Goal: Task Accomplishment & Management: Manage account settings

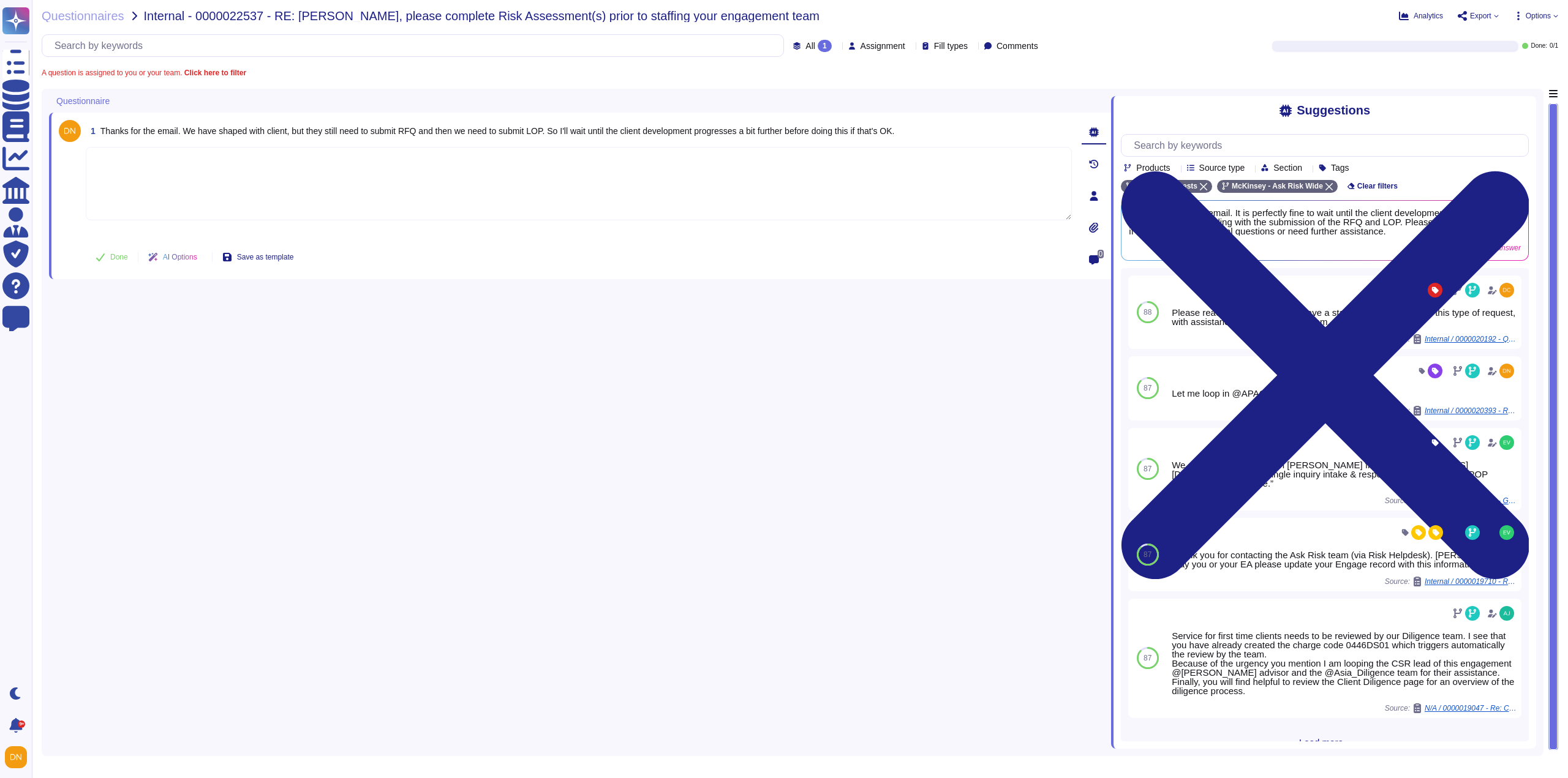
scroll to position [19, 0]
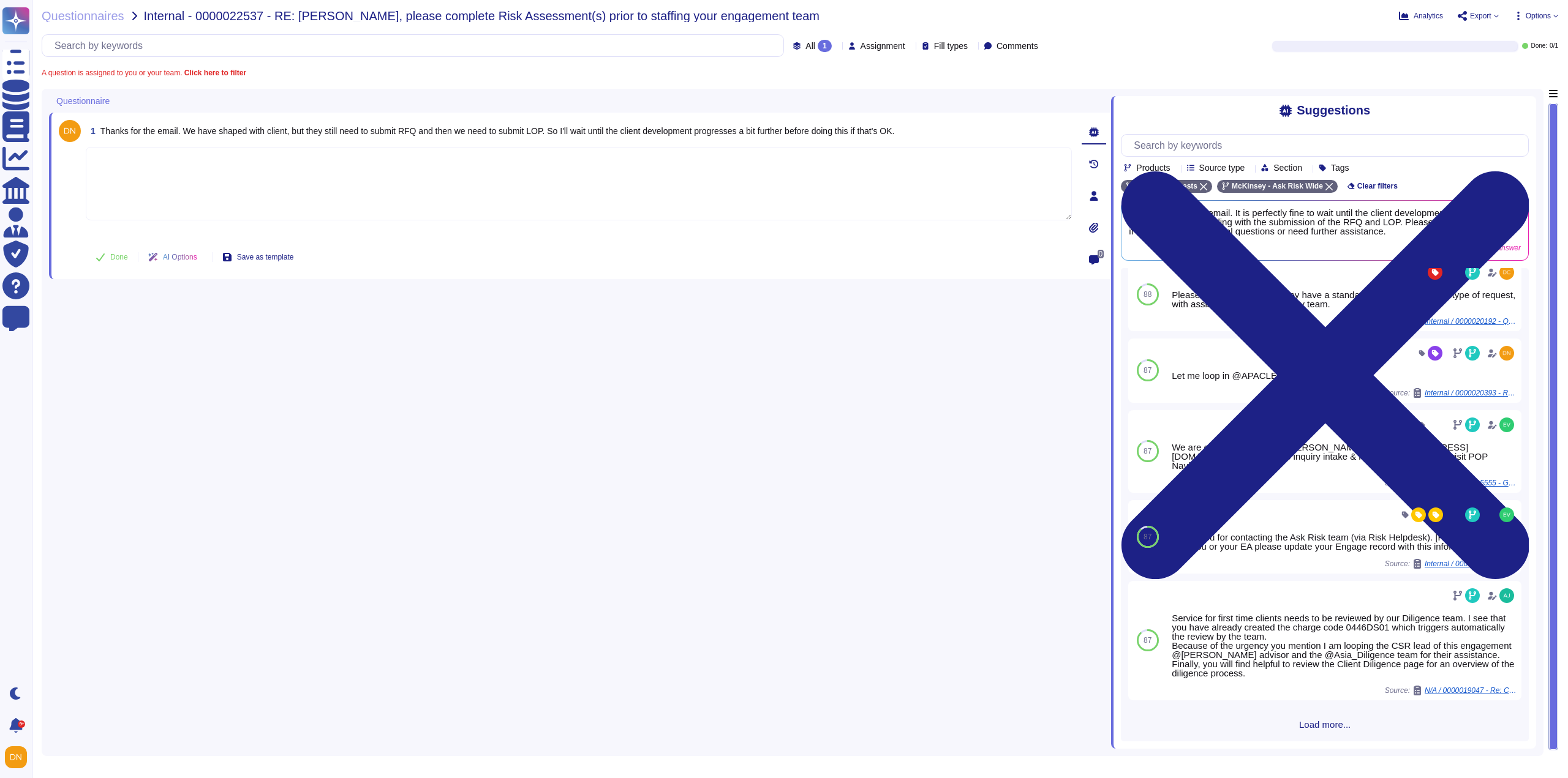
click at [359, 177] on textarea at bounding box center [579, 183] width 986 height 74
paste textarea "We recommend adjusting the start date in the Engage record to align with the an…"
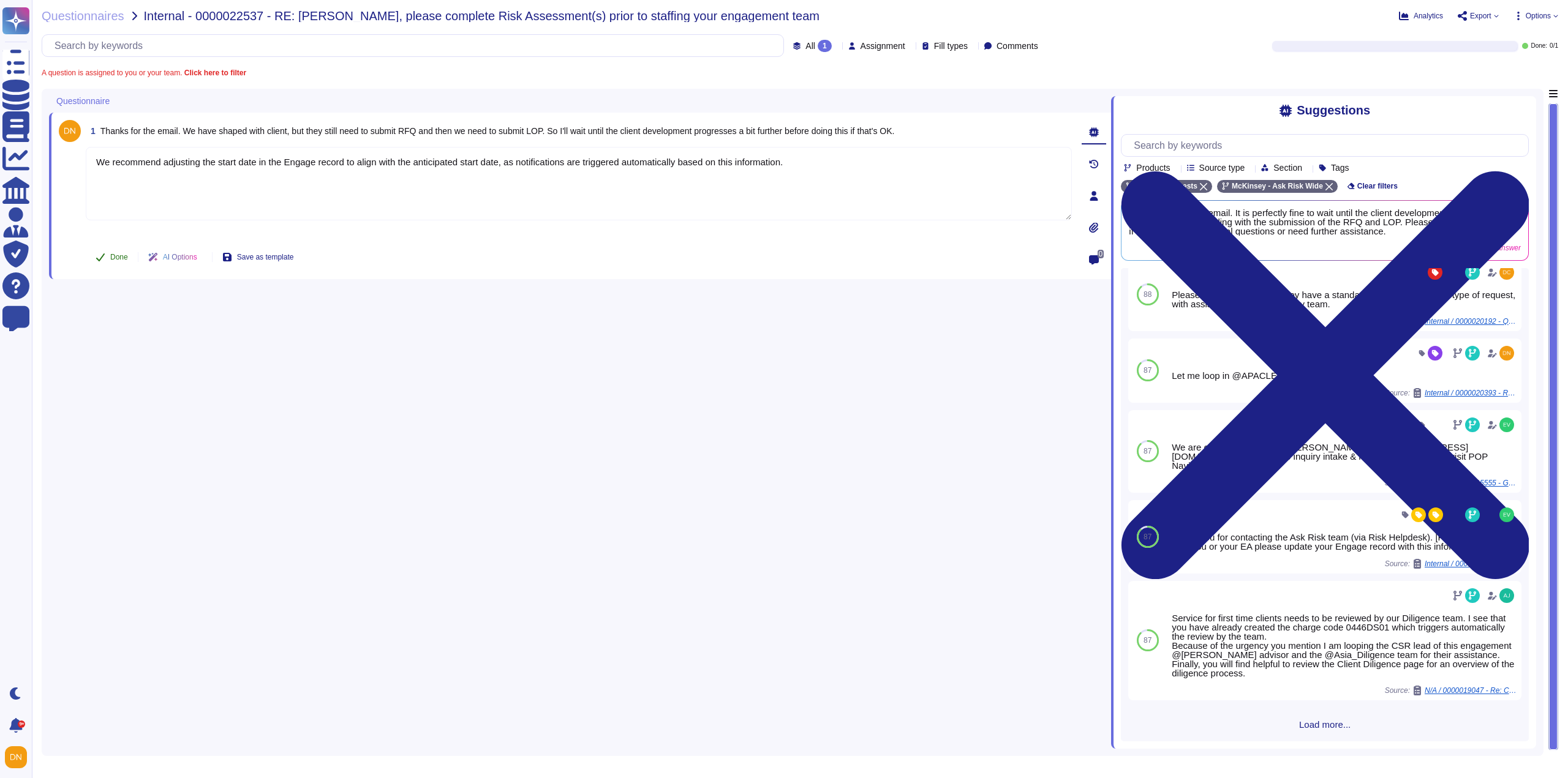
type textarea "We recommend adjusting the start date in the Engage record to align with the an…"
click at [115, 250] on button "Done" at bounding box center [112, 257] width 52 height 24
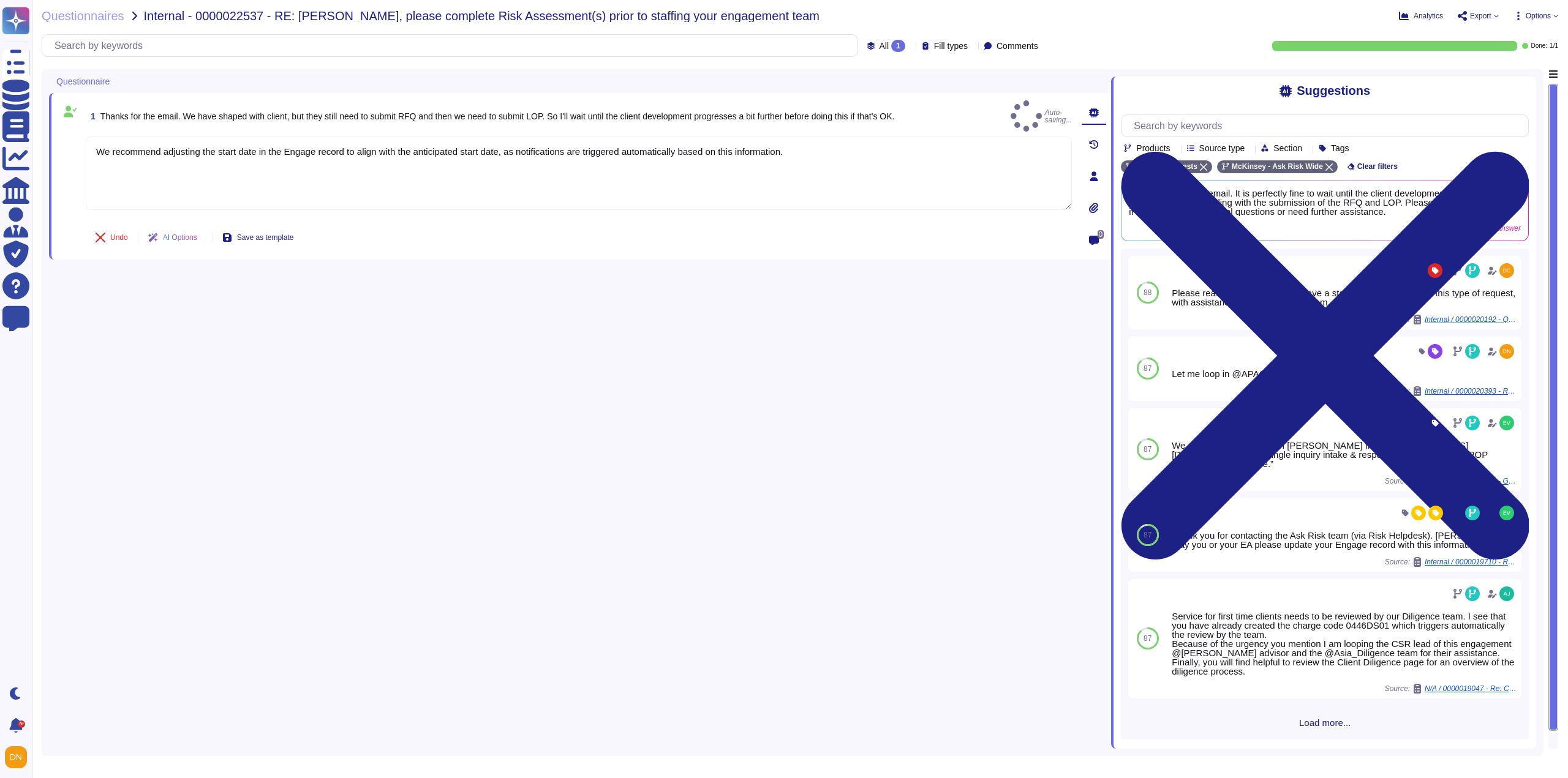
scroll to position [0, 0]
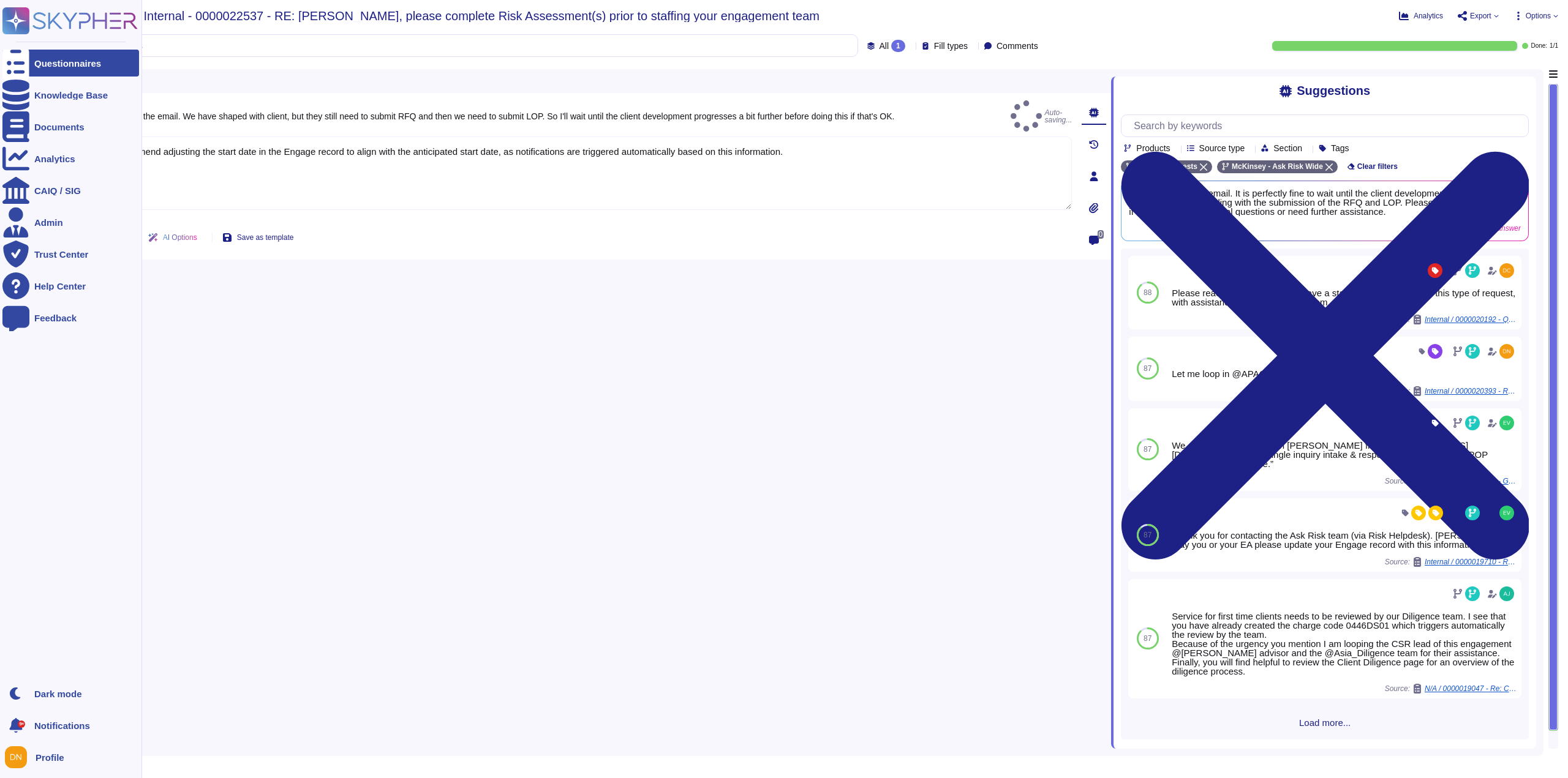
click at [28, 62] on div at bounding box center [15, 62] width 27 height 27
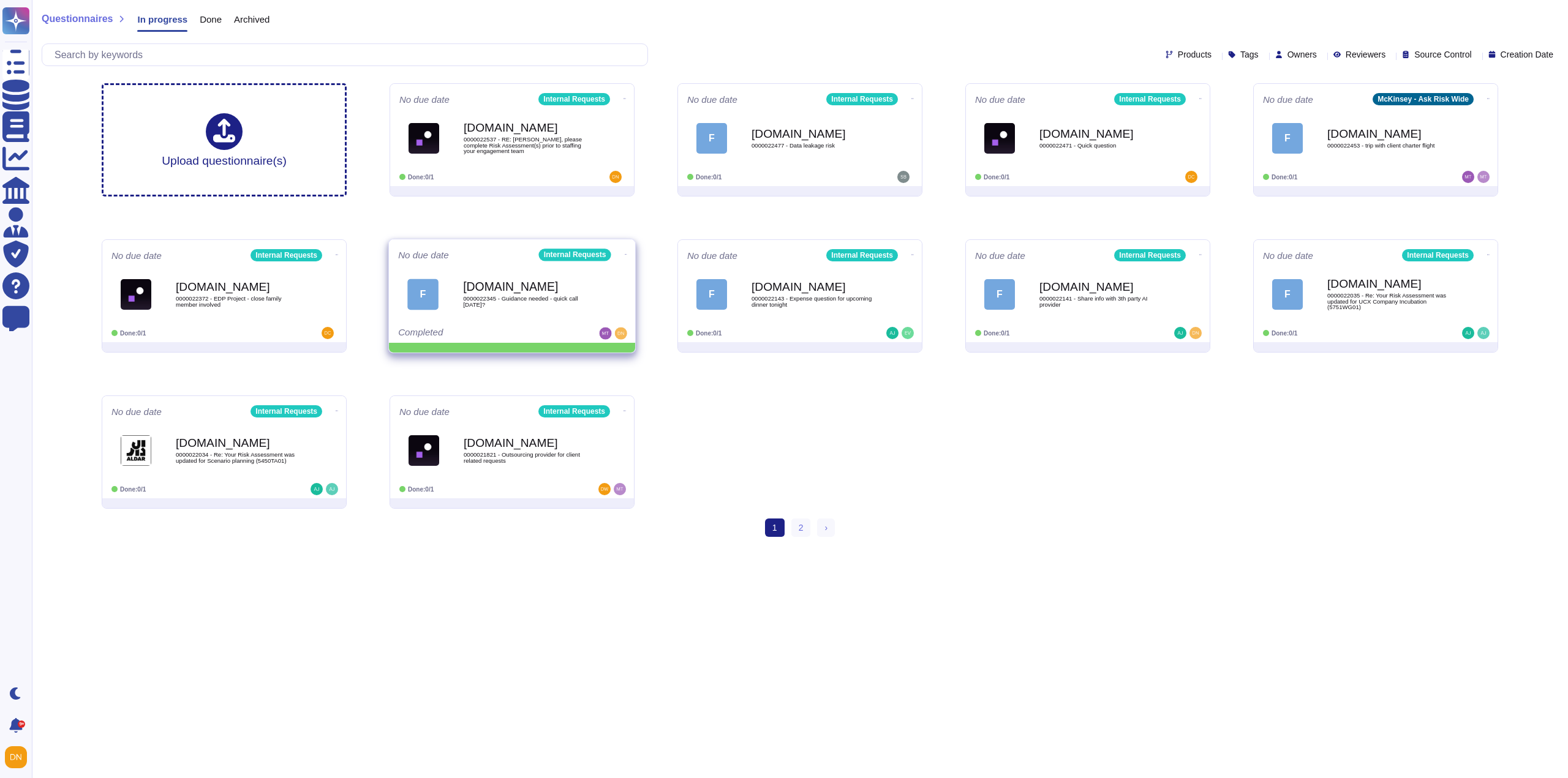
click at [624, 253] on icon at bounding box center [625, 254] width 2 height 3
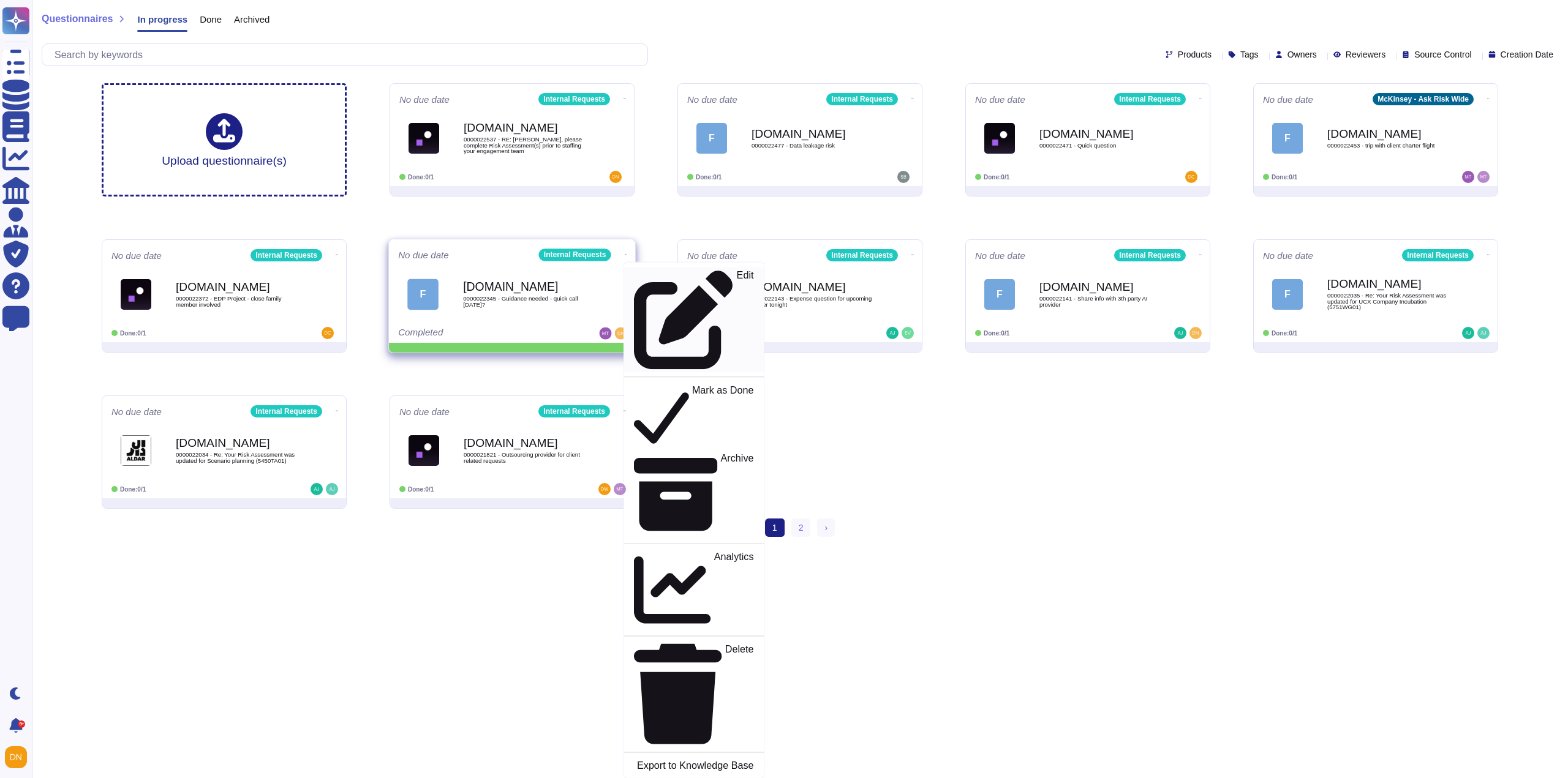
click at [737, 276] on p "Edit" at bounding box center [745, 320] width 17 height 99
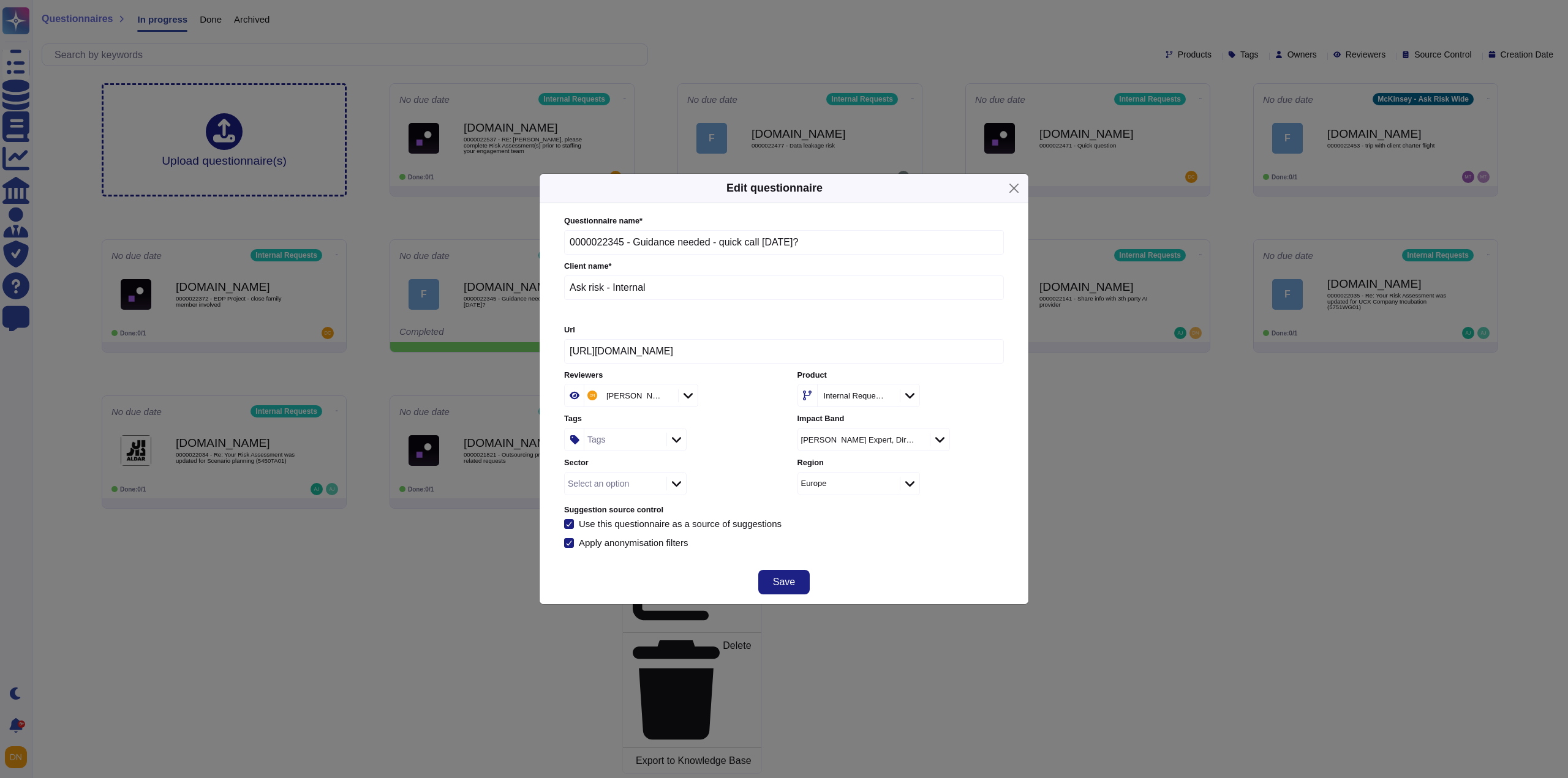
click at [622, 440] on div "Tags" at bounding box center [623, 439] width 79 height 22
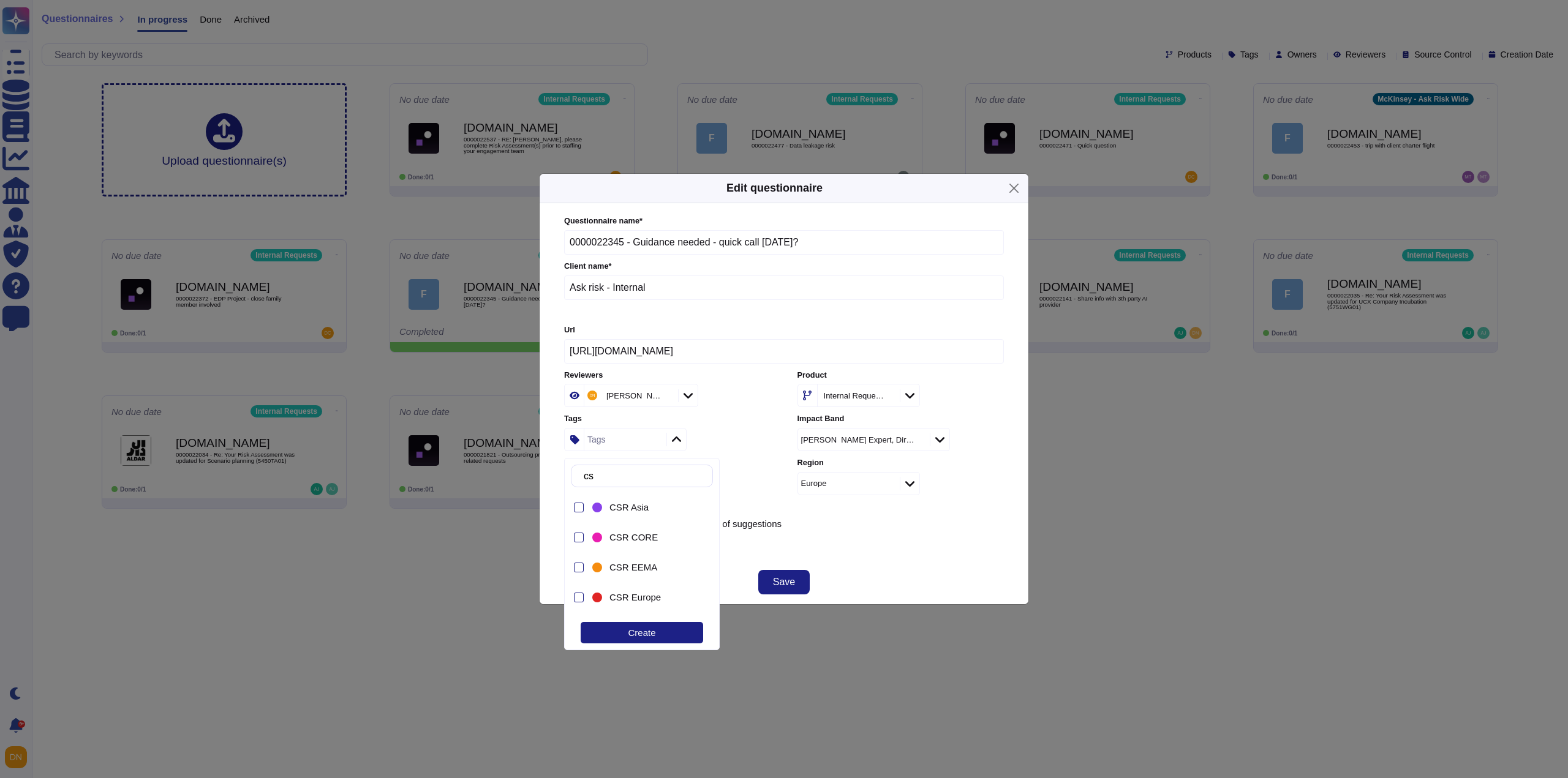
type input "csr"
click at [654, 539] on span "CSR Europe" at bounding box center [635, 536] width 51 height 11
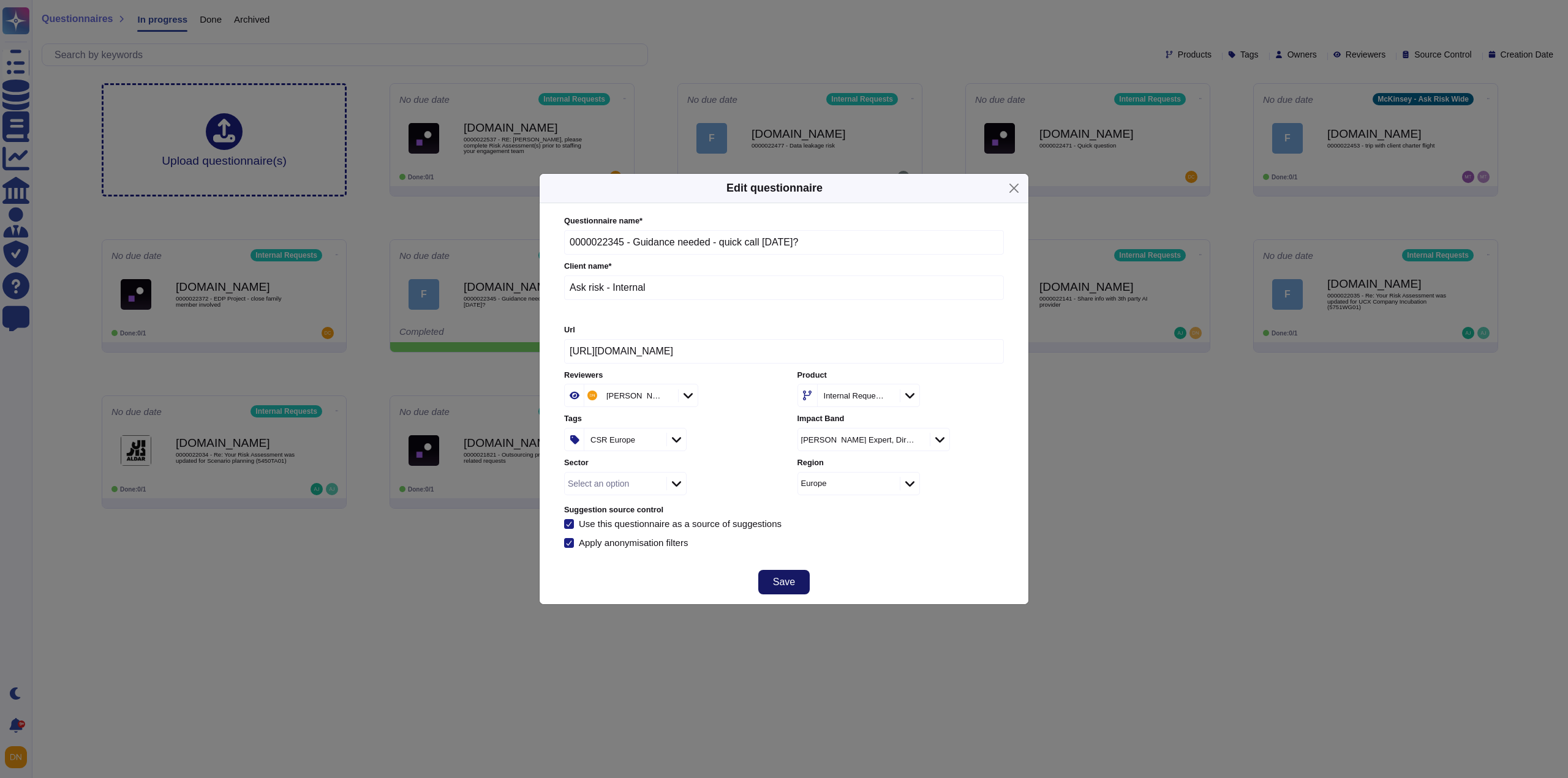
click at [798, 588] on button "Save" at bounding box center [783, 582] width 51 height 24
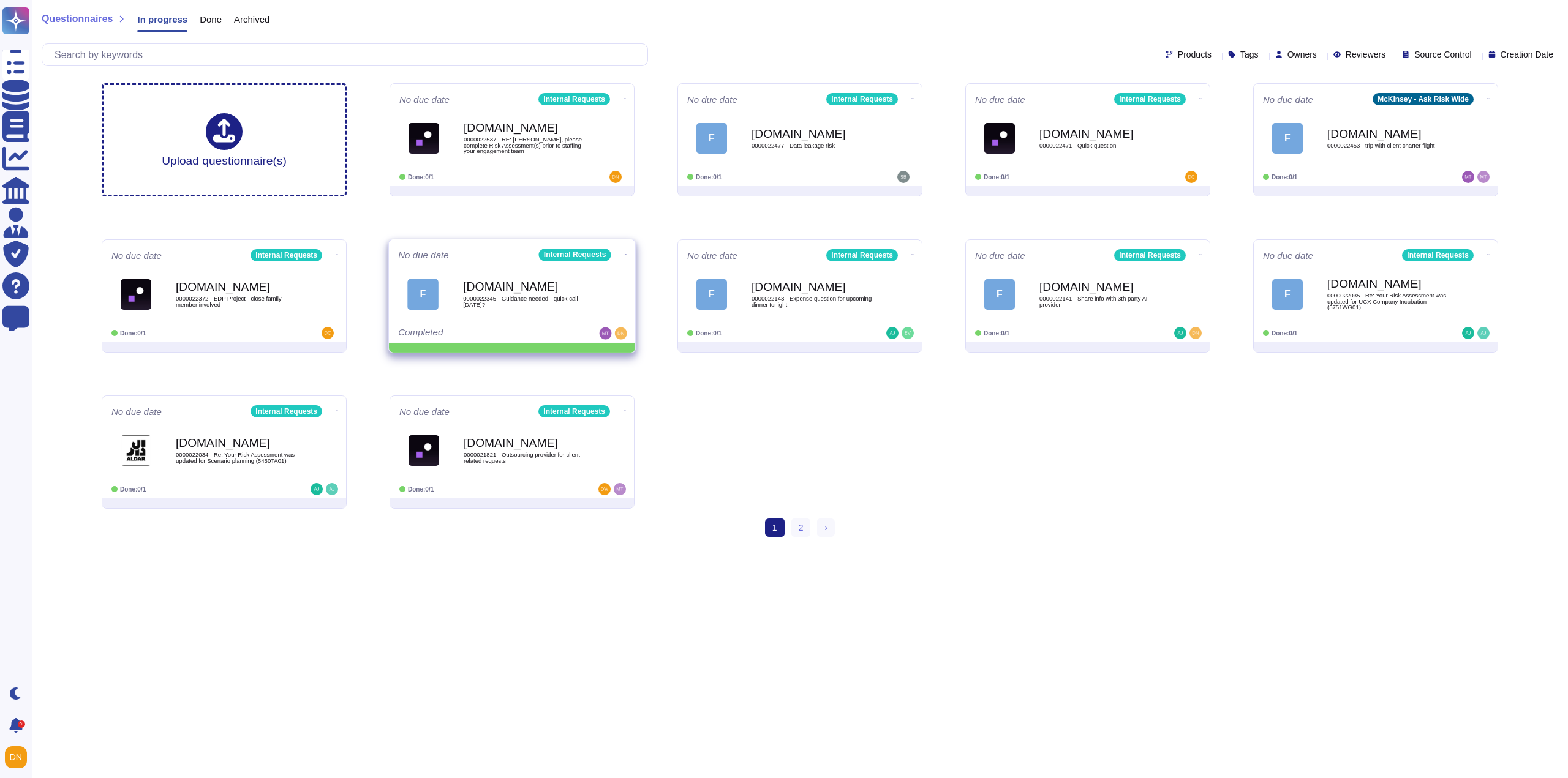
click at [624, 253] on icon at bounding box center [625, 254] width 2 height 3
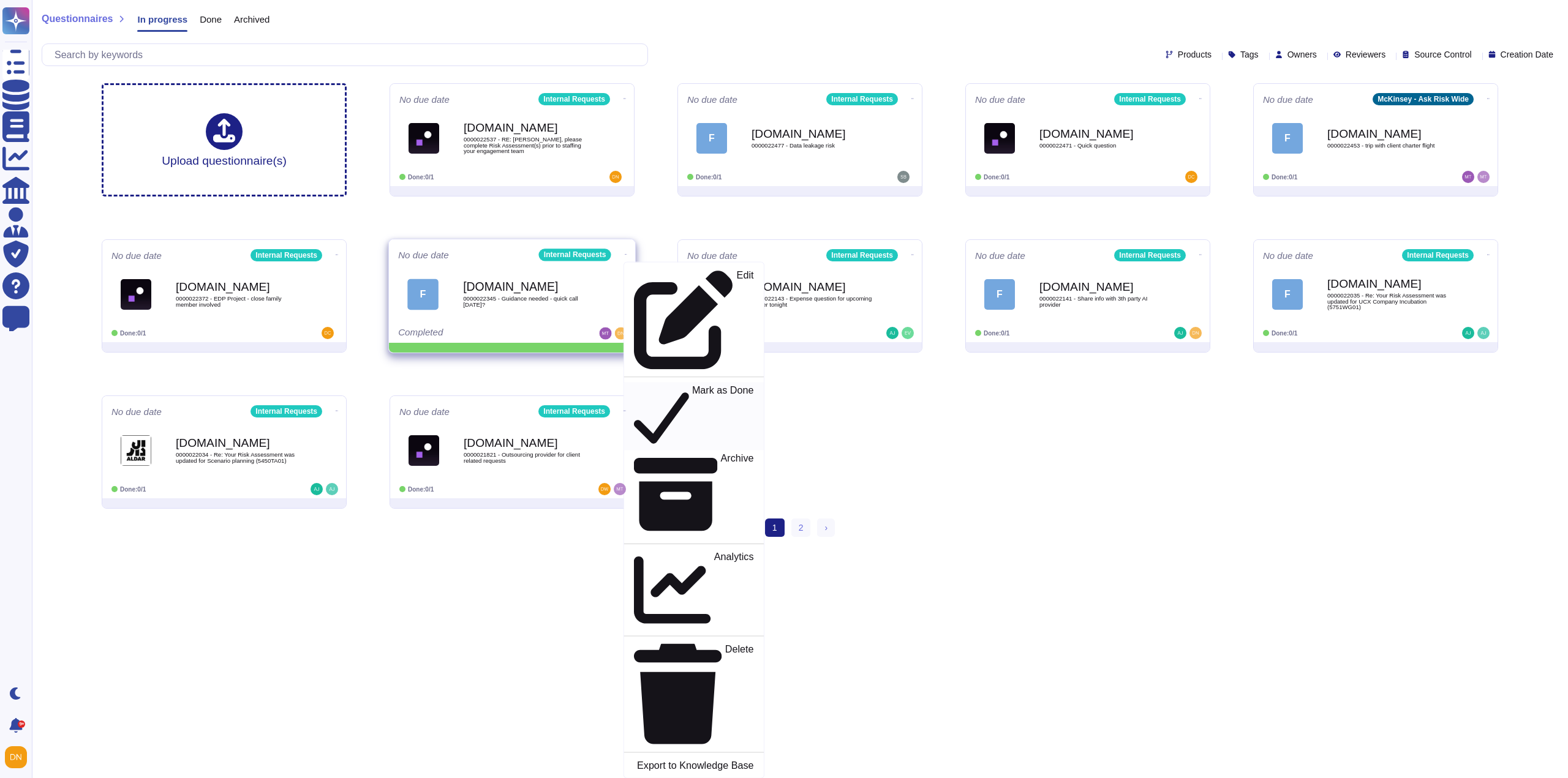
click at [692, 385] on p "Mark as Done" at bounding box center [723, 416] width 62 height 62
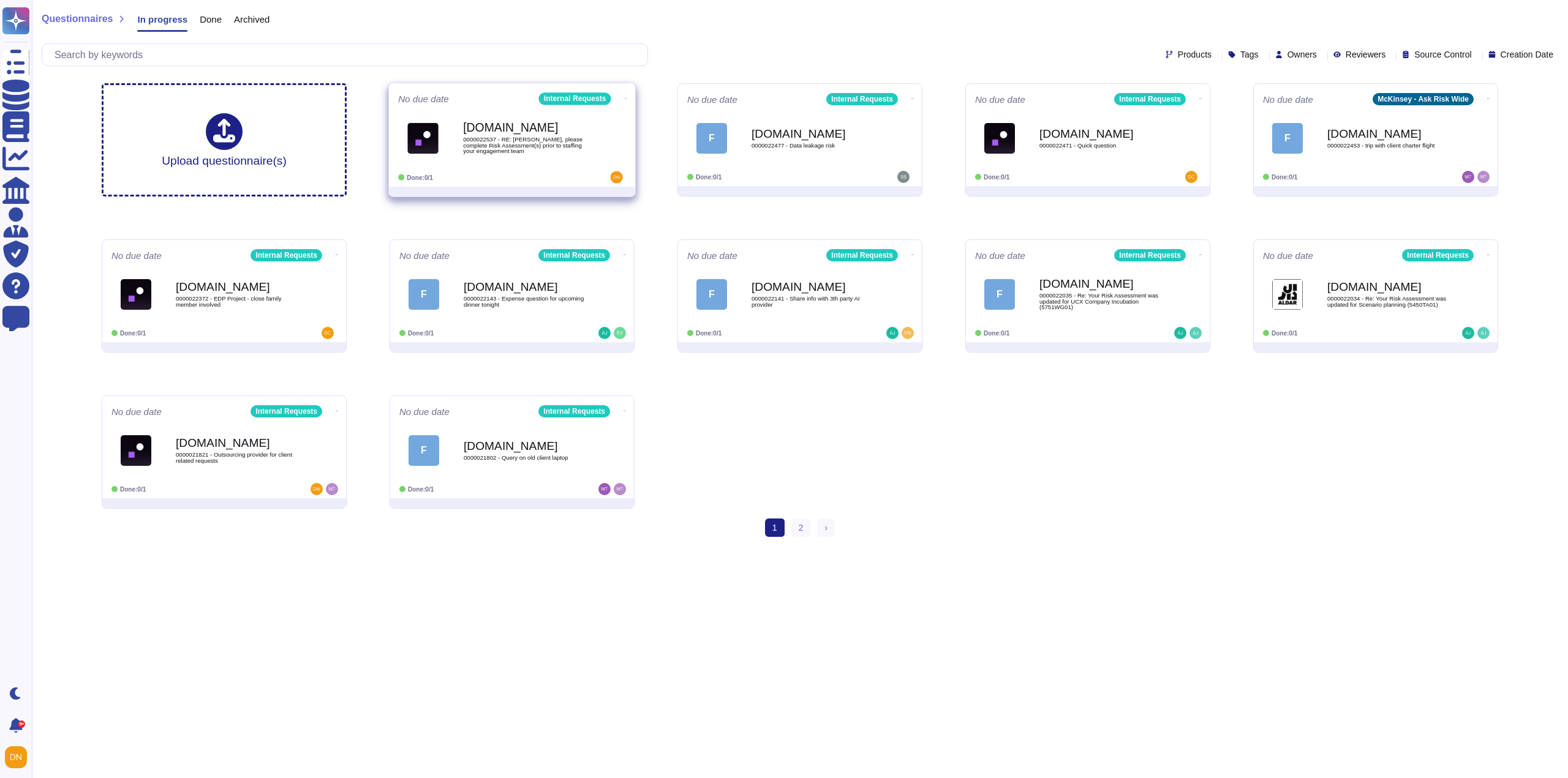
click at [527, 162] on div "[DOMAIN_NAME] 0000022537 - RE: [PERSON_NAME], please complete Risk Assessment(s…" at bounding box center [525, 138] width 124 height 49
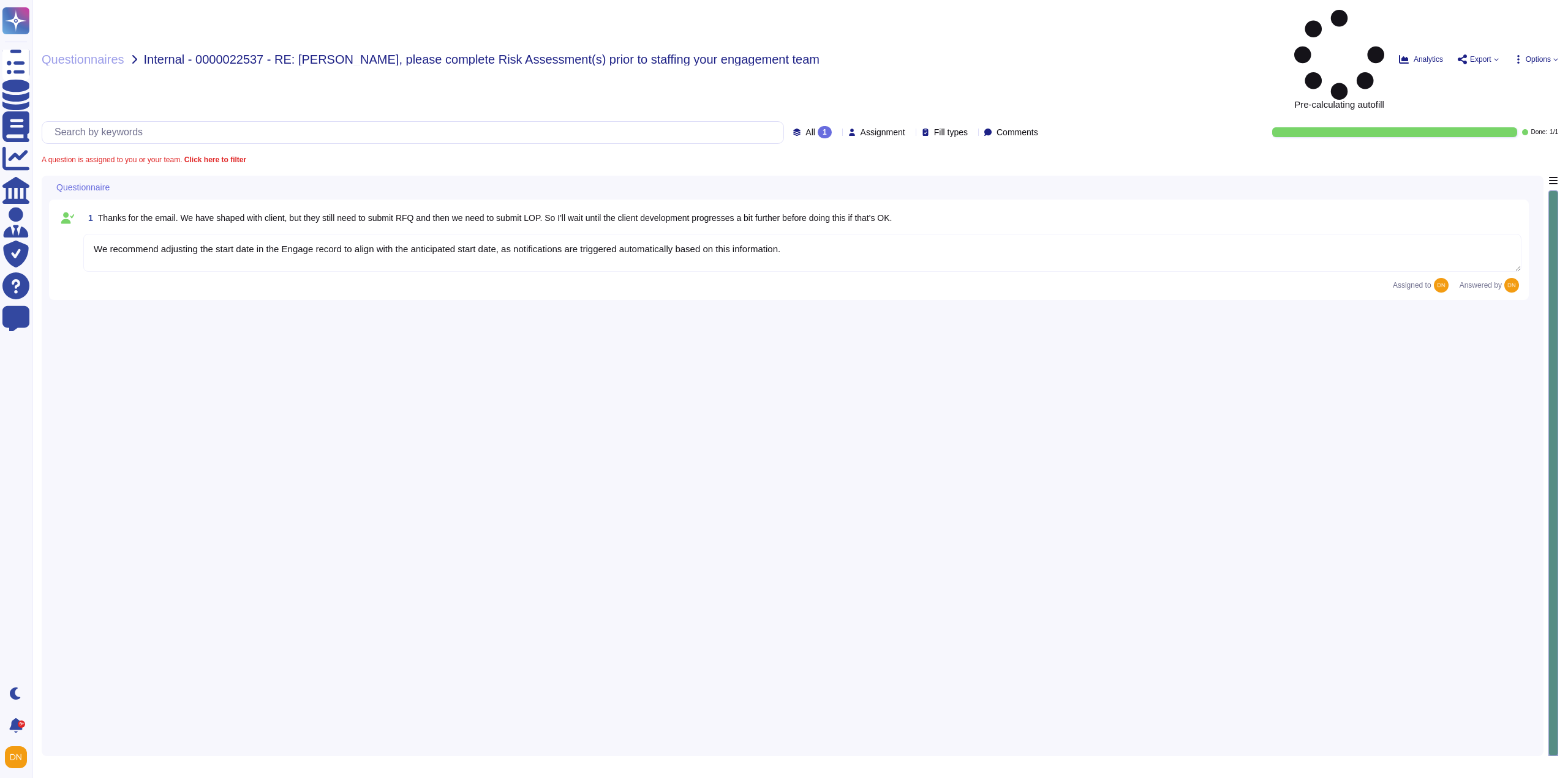
type textarea "We recommend adjusting the start date in the Engage record to align with the an…"
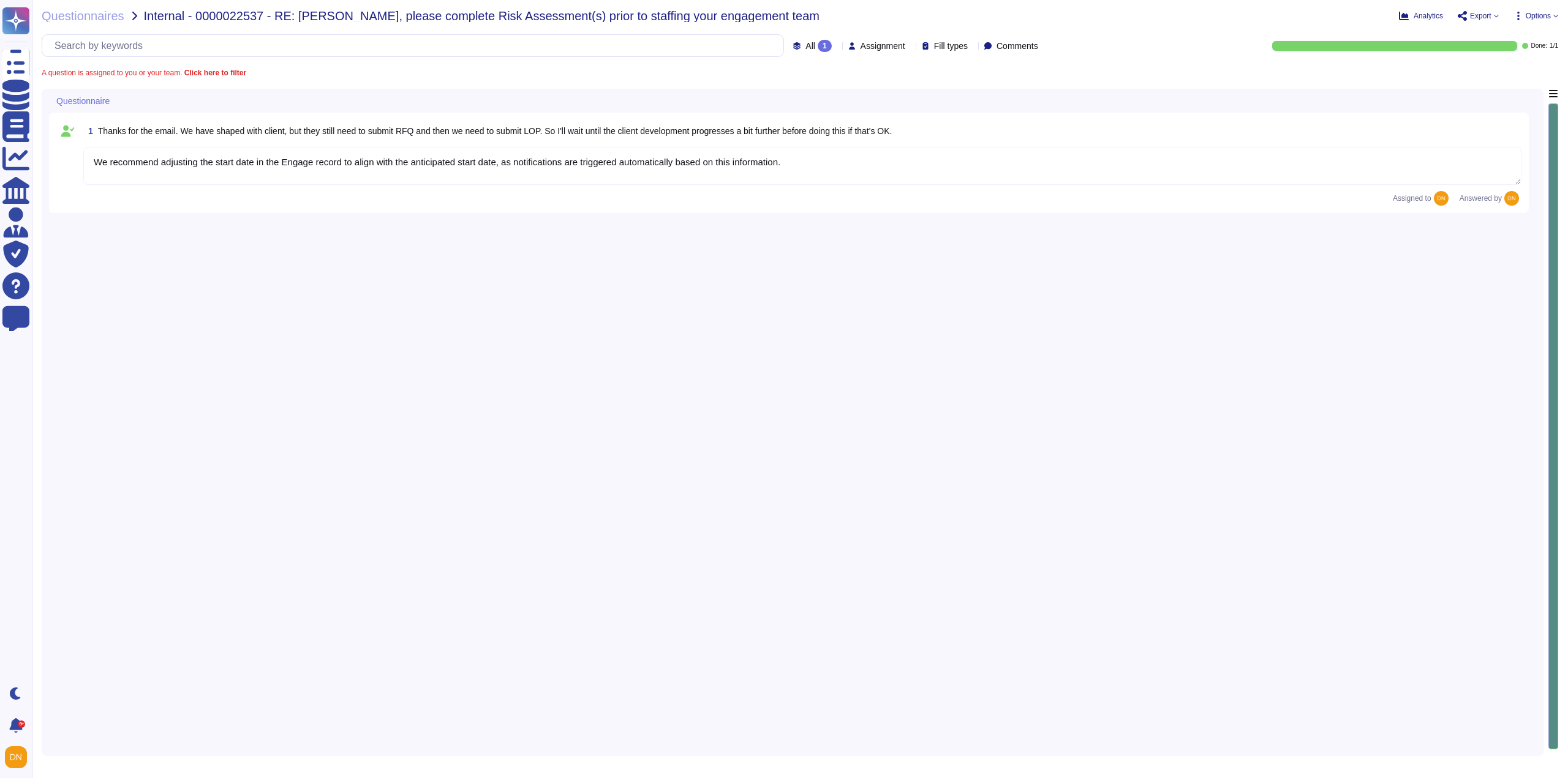
click at [90, 194] on div "Assigned to Answered by" at bounding box center [803, 199] width 1438 height 15
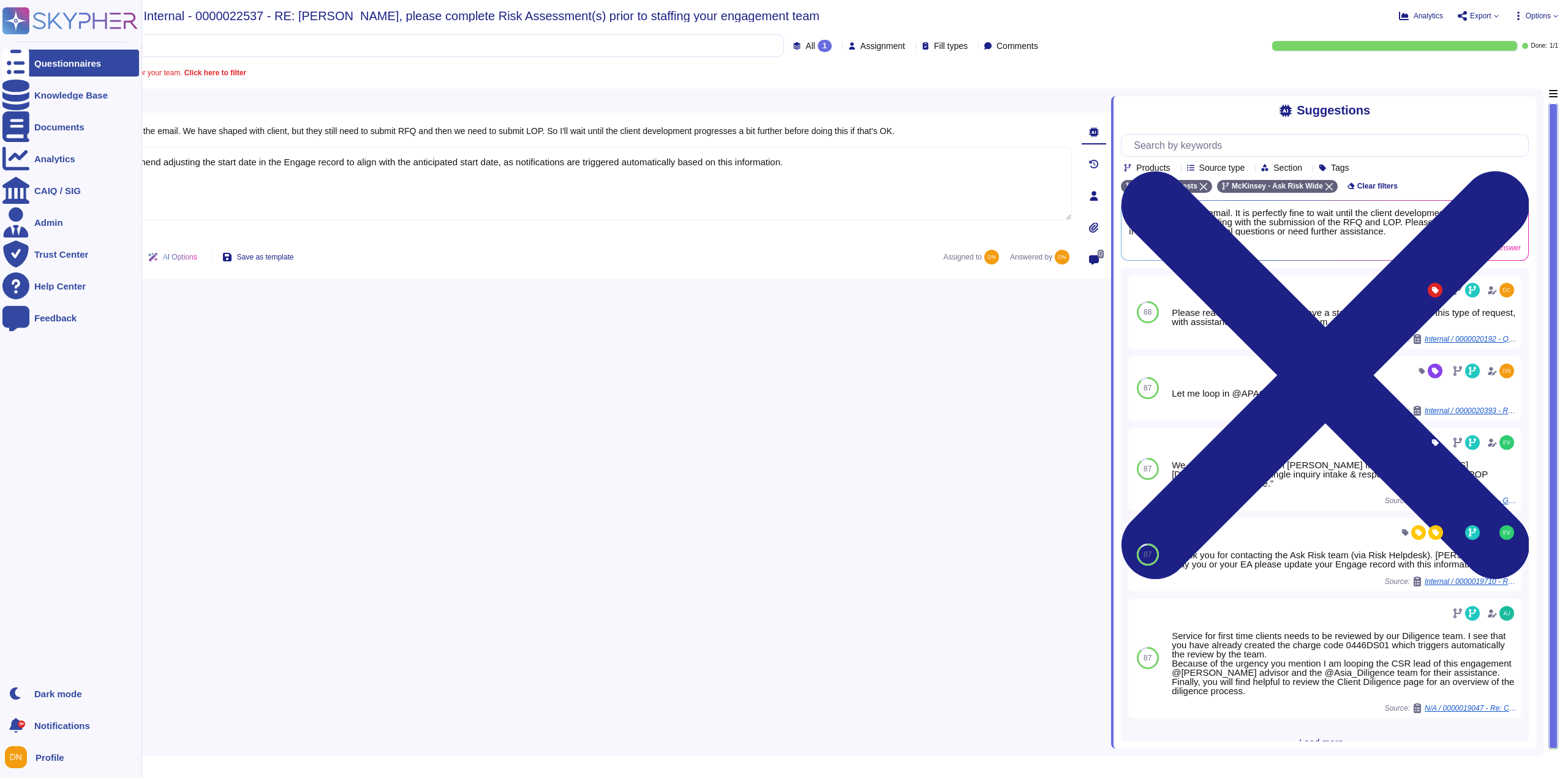
click at [18, 68] on icon at bounding box center [15, 63] width 27 height 36
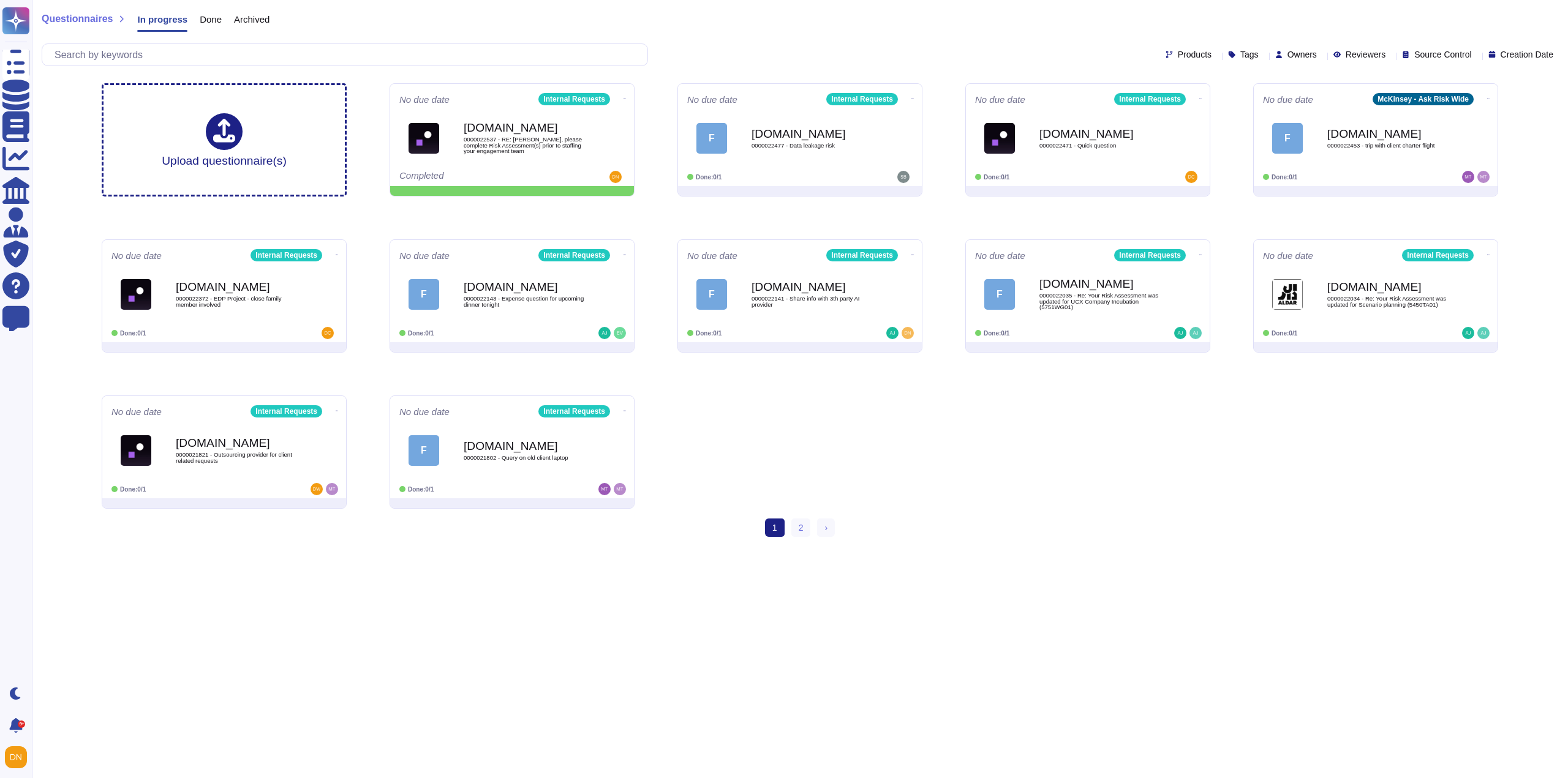
drag, startPoint x: 50, startPoint y: 369, endPoint x: 104, endPoint y: 361, distance: 54.6
click at [50, 369] on div "Questionnaires In progress Done Archived Products Tags Owners Reviewers Source …" at bounding box center [799, 273] width 1536 height 547
click at [624, 97] on icon at bounding box center [625, 98] width 2 height 3
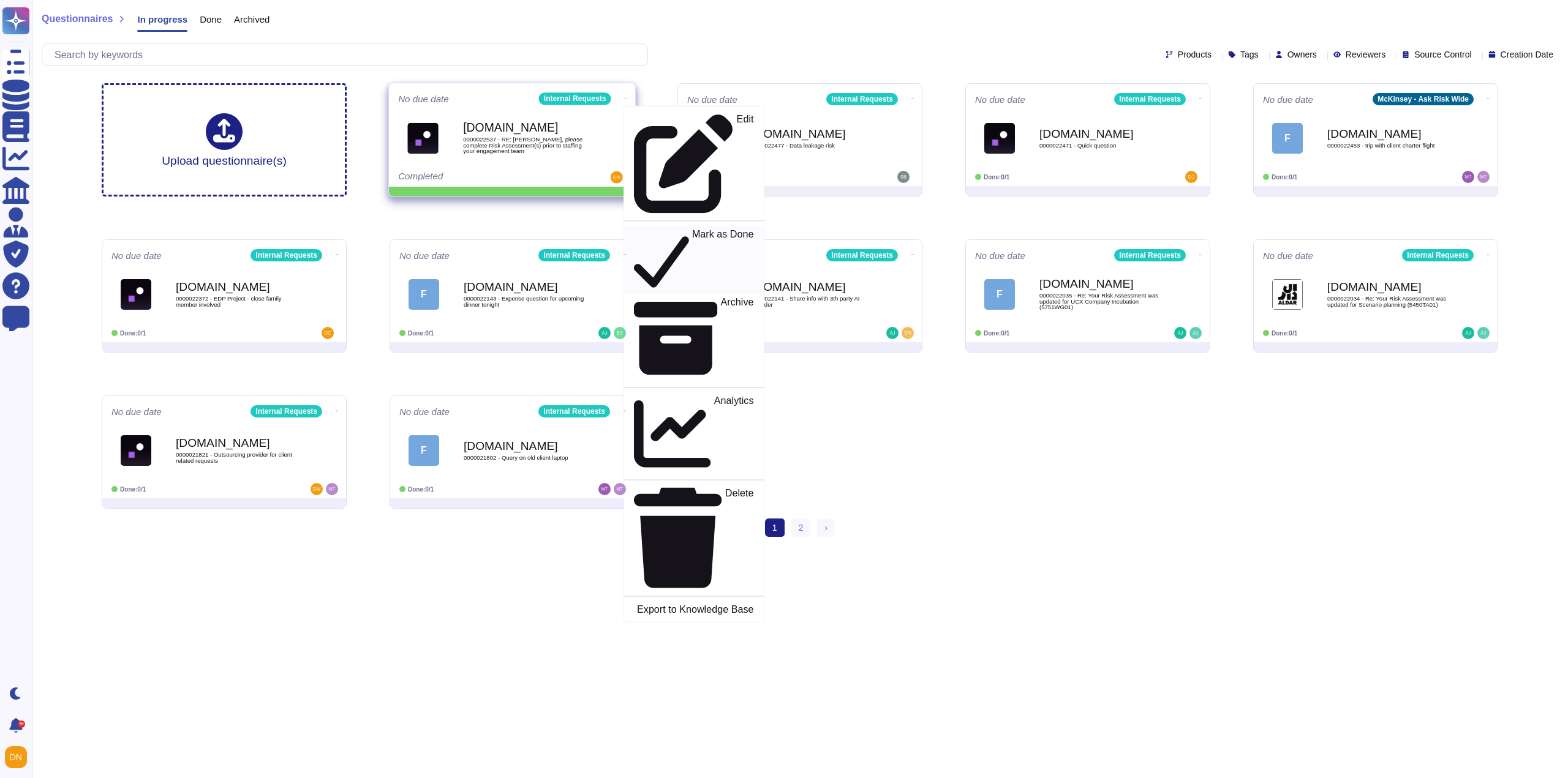
click at [692, 229] on p "Mark as Done" at bounding box center [723, 260] width 62 height 62
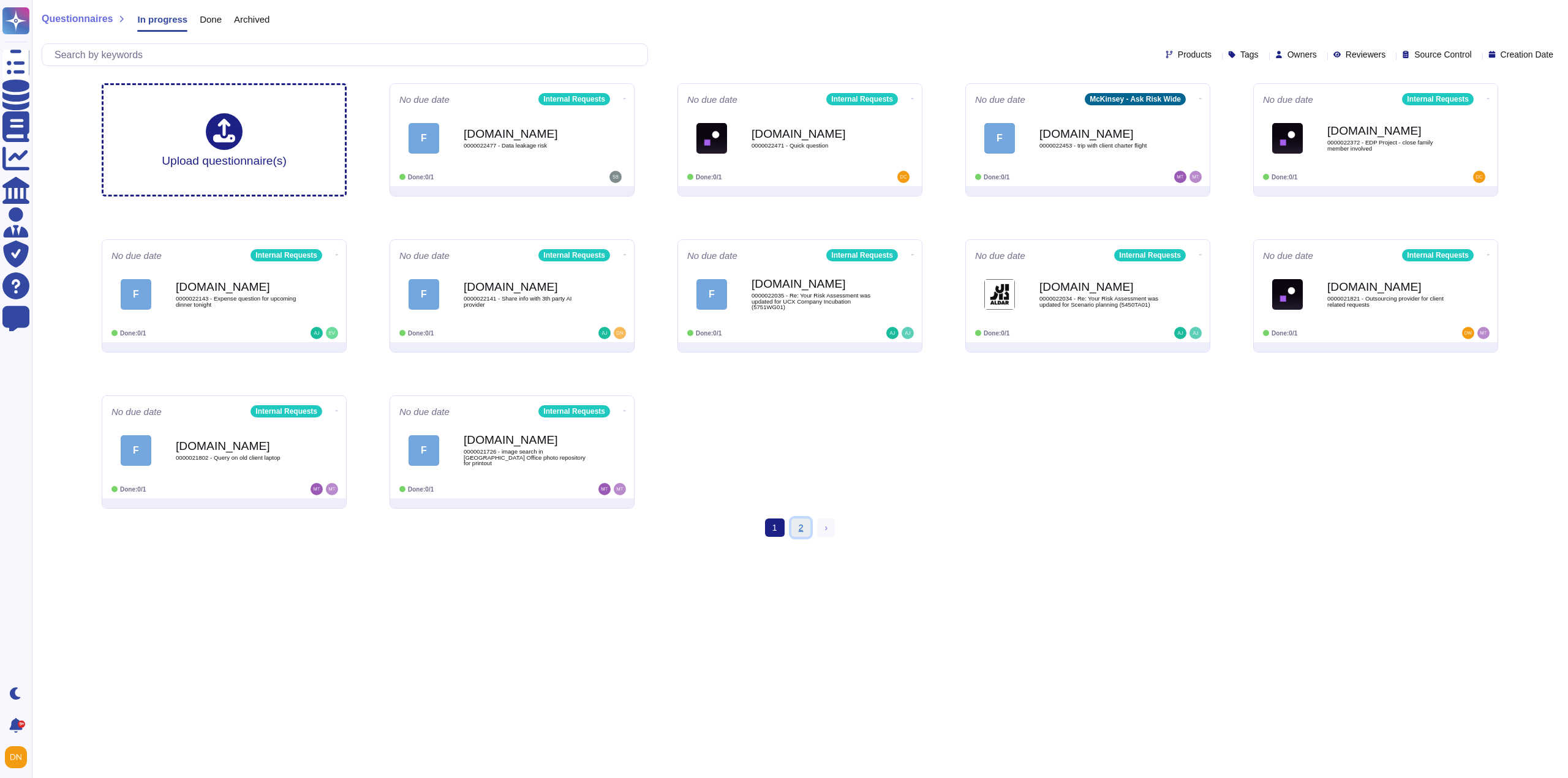
click at [799, 534] on link "2" at bounding box center [801, 528] width 19 height 19
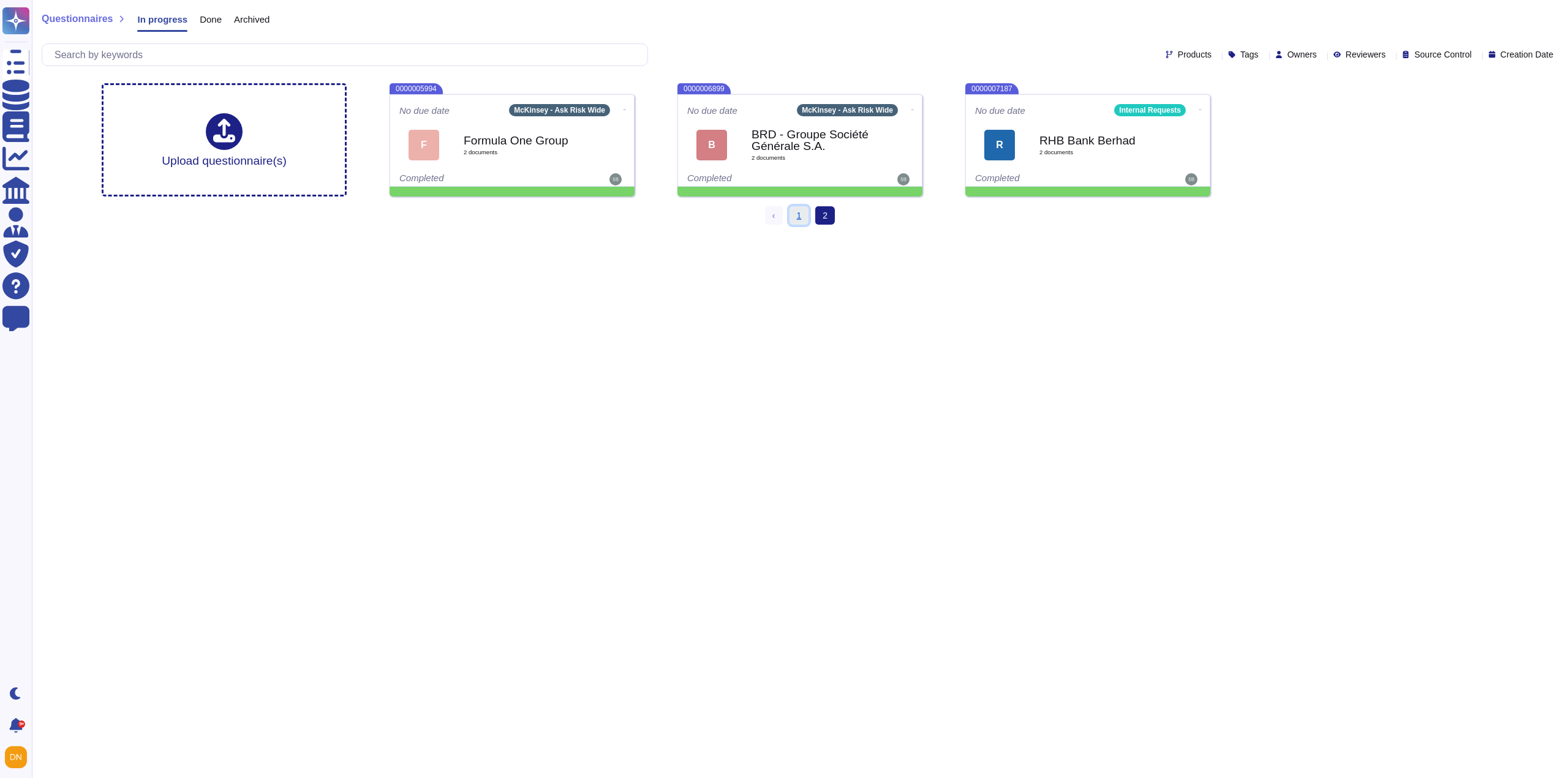
click at [793, 219] on link "1" at bounding box center [799, 216] width 19 height 19
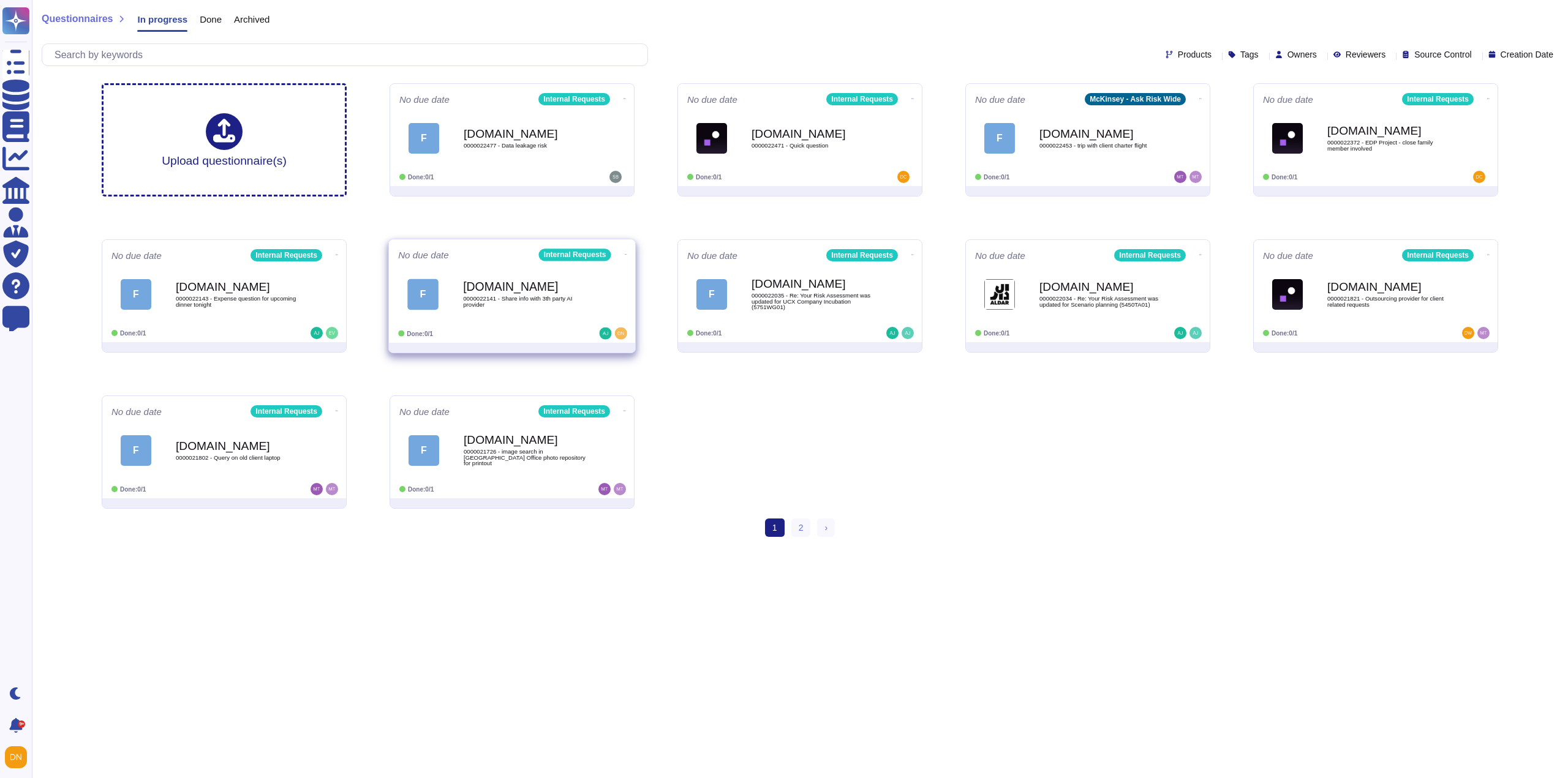
click at [564, 301] on span "0000022141 - Share info with 3th party AI provider" at bounding box center [525, 301] width 124 height 11
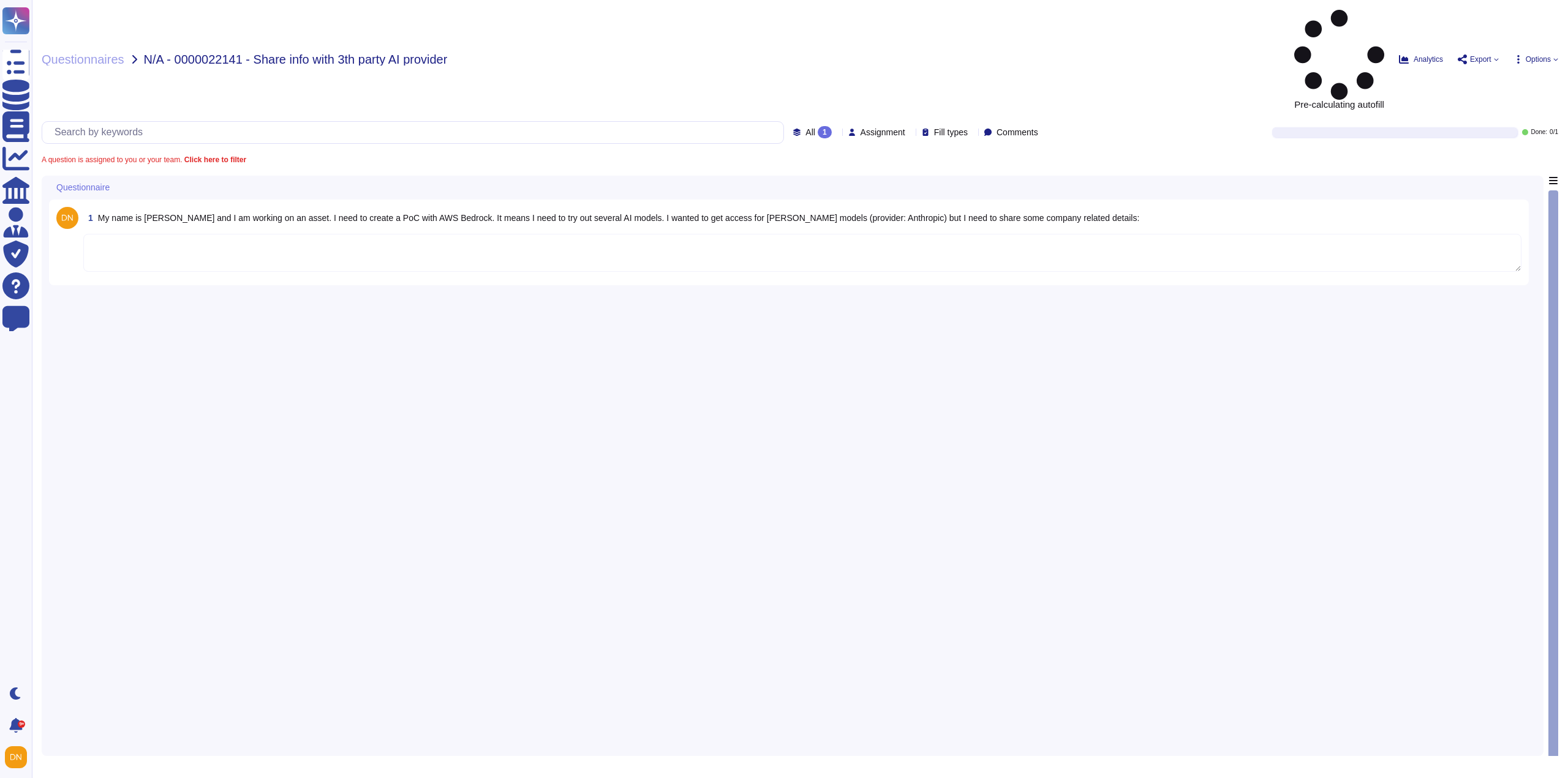
click at [467, 234] on textarea at bounding box center [803, 253] width 1438 height 38
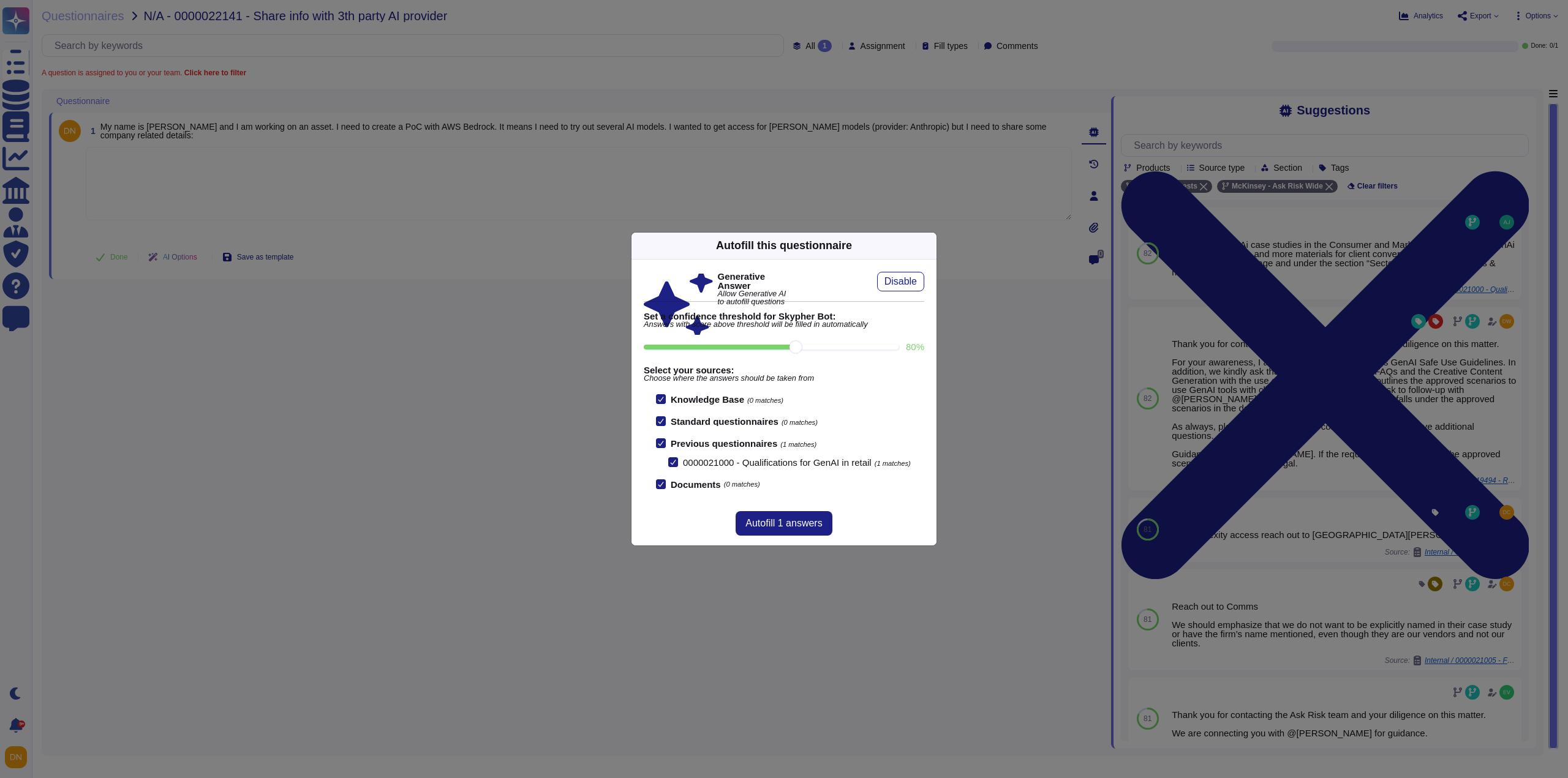
click at [929, 246] on icon at bounding box center [929, 246] width 0 height 0
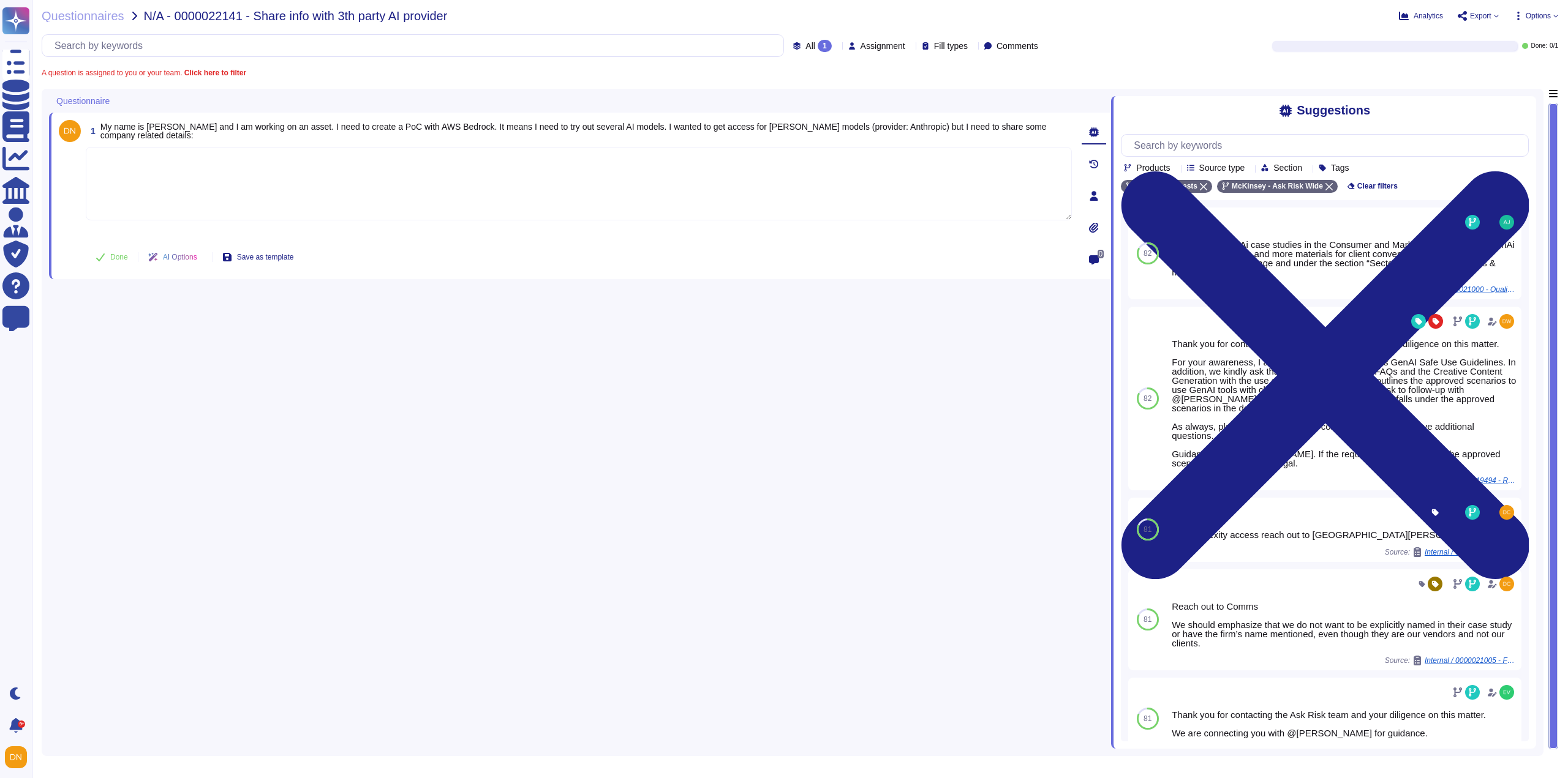
click at [244, 206] on textarea at bounding box center [579, 183] width 986 height 74
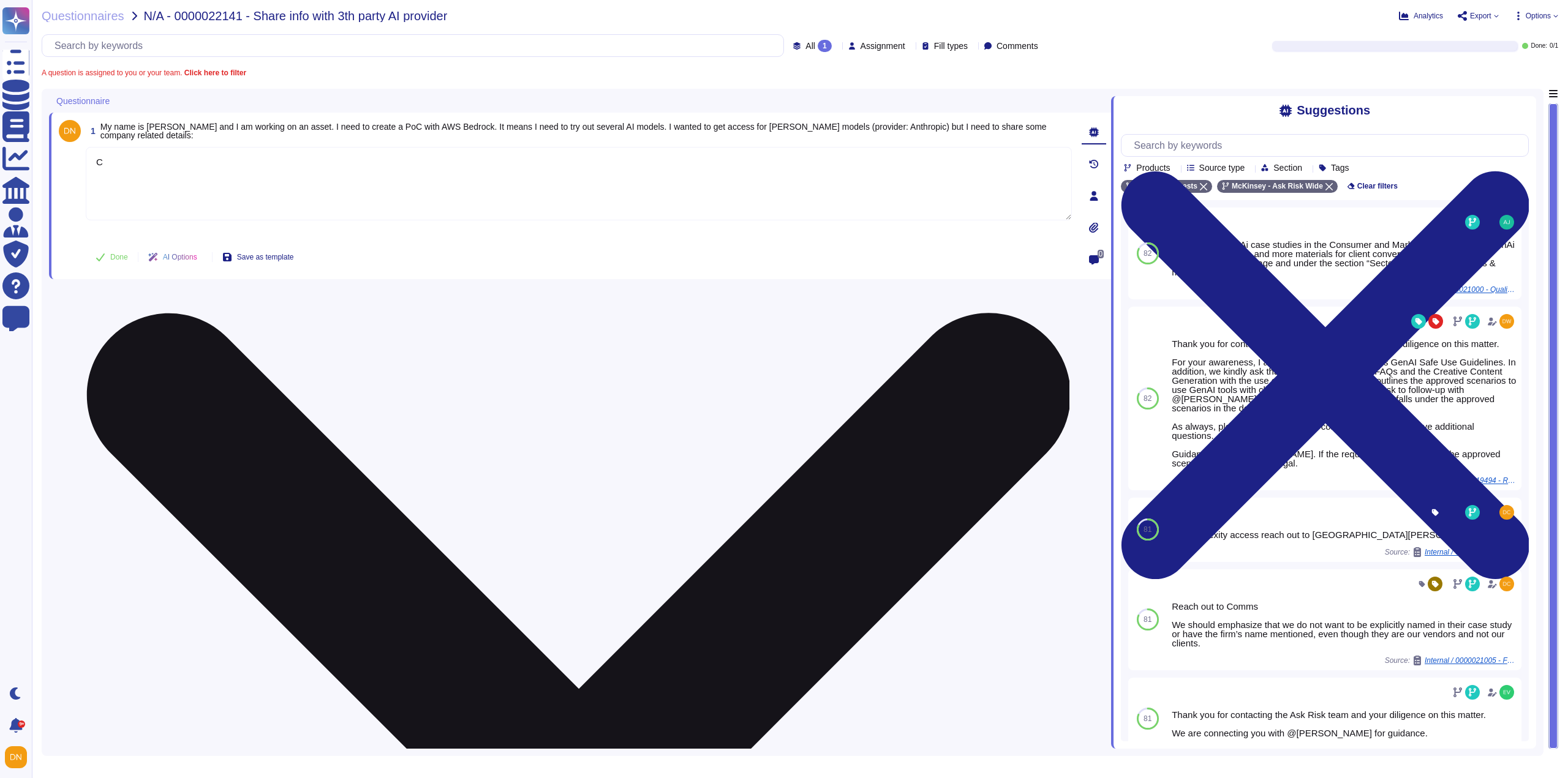
type textarea "C"
click at [156, 172] on textarea "Looped in" at bounding box center [579, 183] width 986 height 74
paste textarea "[PERSON_NAME] [PERSON_NAME] <[EMAIL_ADDRESS][DOMAIN_NAME]>"
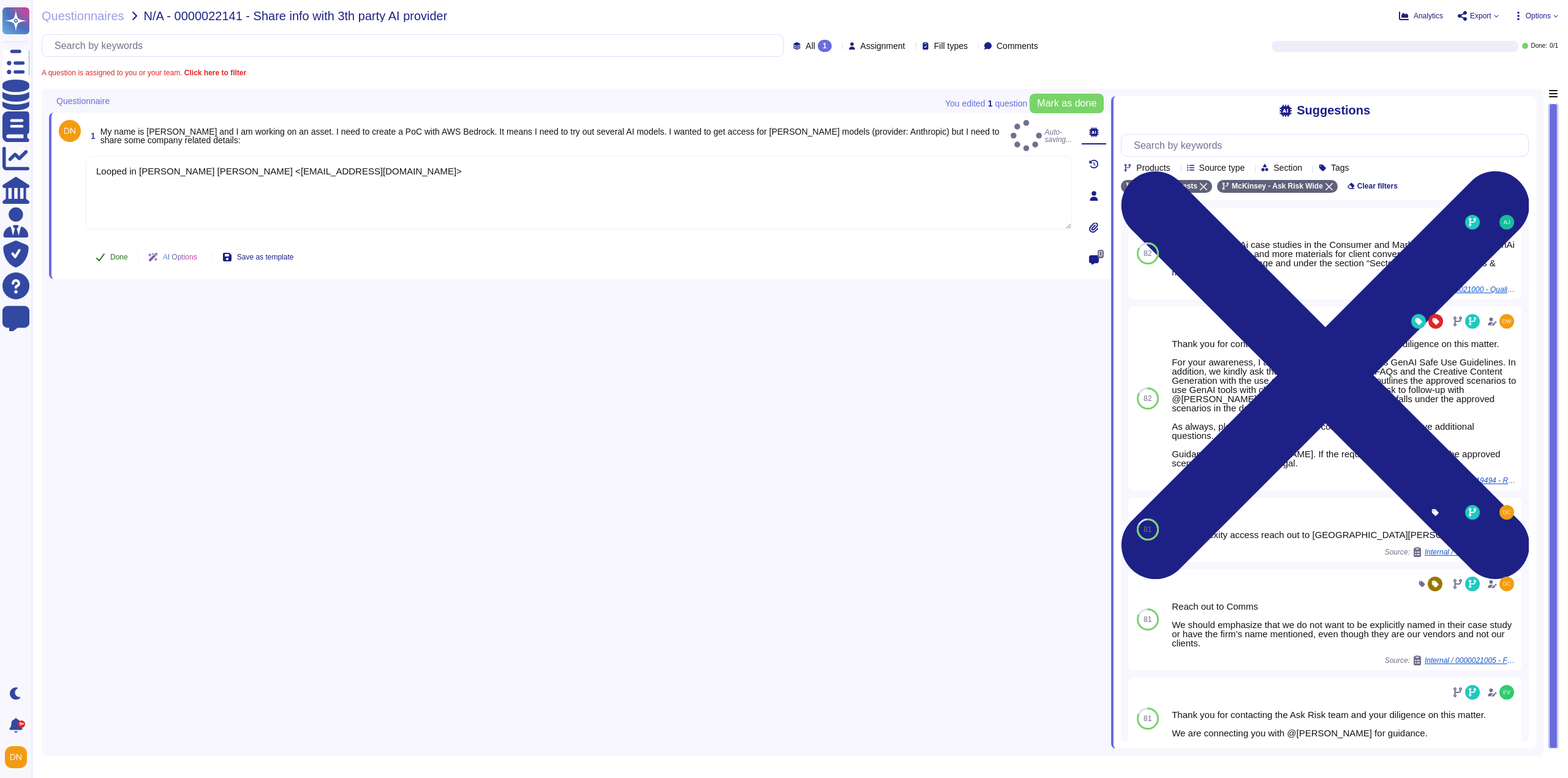
type textarea "Looped in [PERSON_NAME] [PERSON_NAME] <[EMAIL_ADDRESS][DOMAIN_NAME]>"
click at [114, 256] on span "Done" at bounding box center [119, 257] width 18 height 7
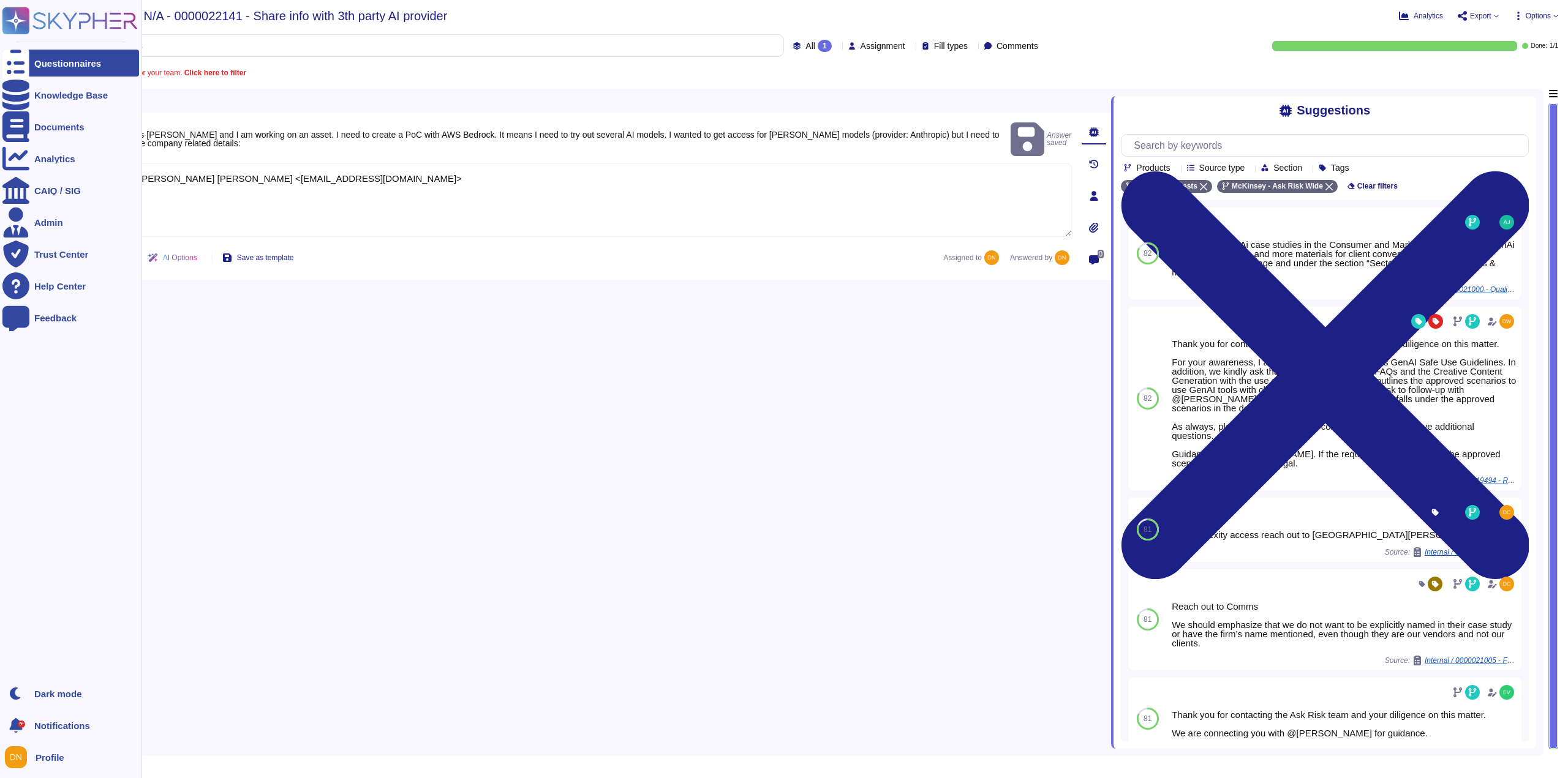
click at [24, 71] on div at bounding box center [15, 62] width 27 height 27
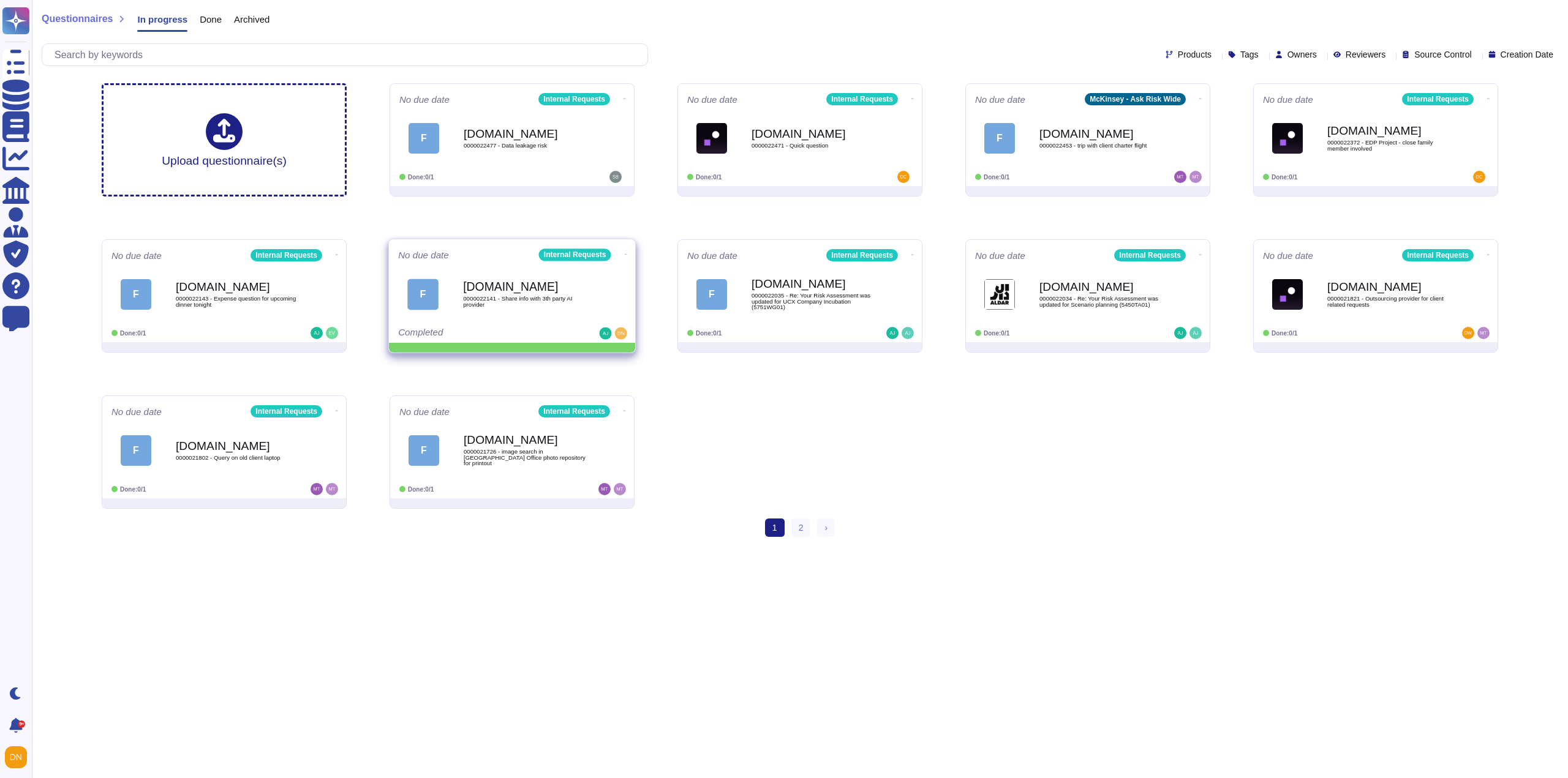
click at [624, 254] on icon at bounding box center [625, 254] width 2 height 3
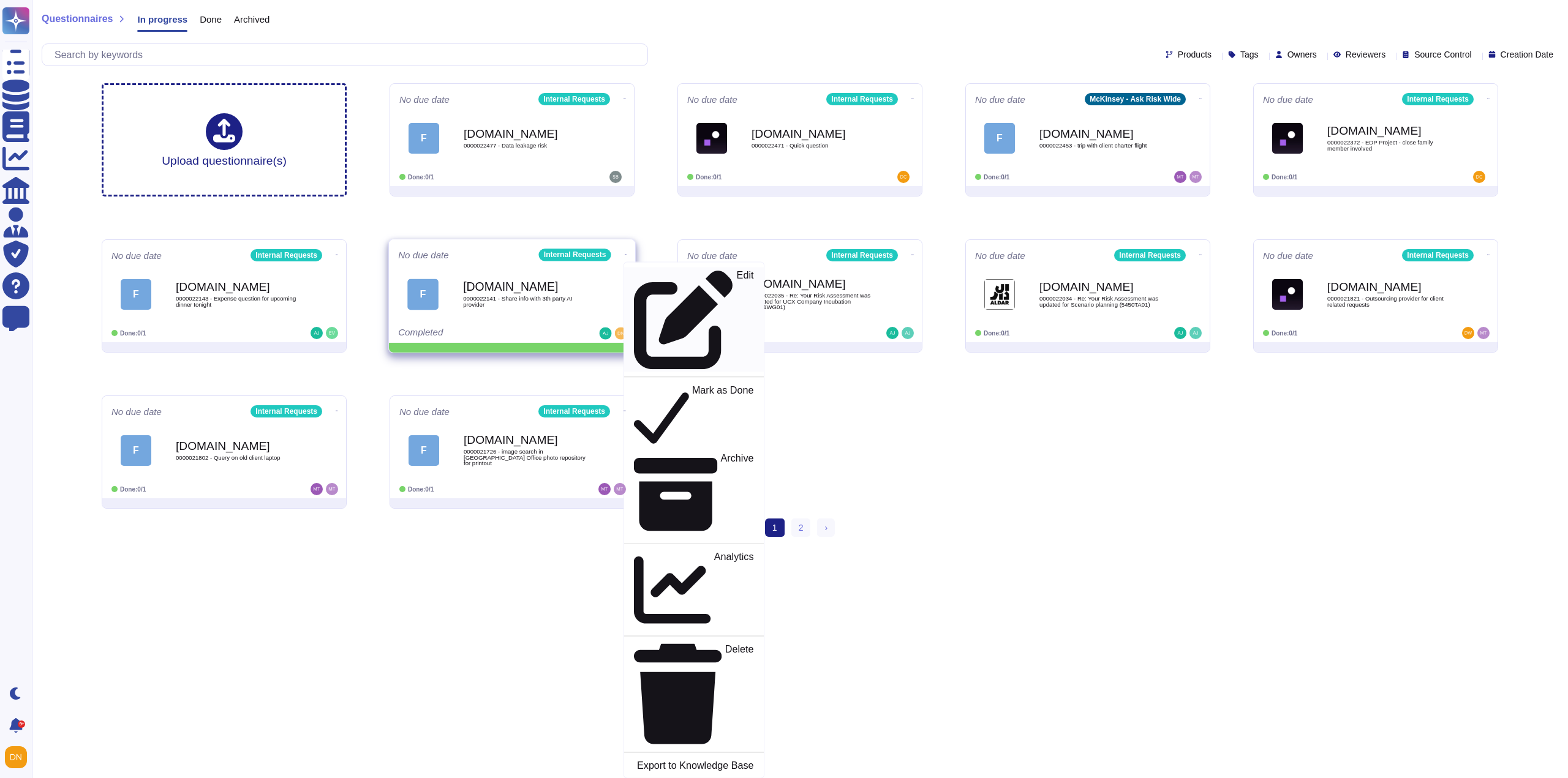
click at [737, 278] on p "Edit" at bounding box center [745, 320] width 17 height 99
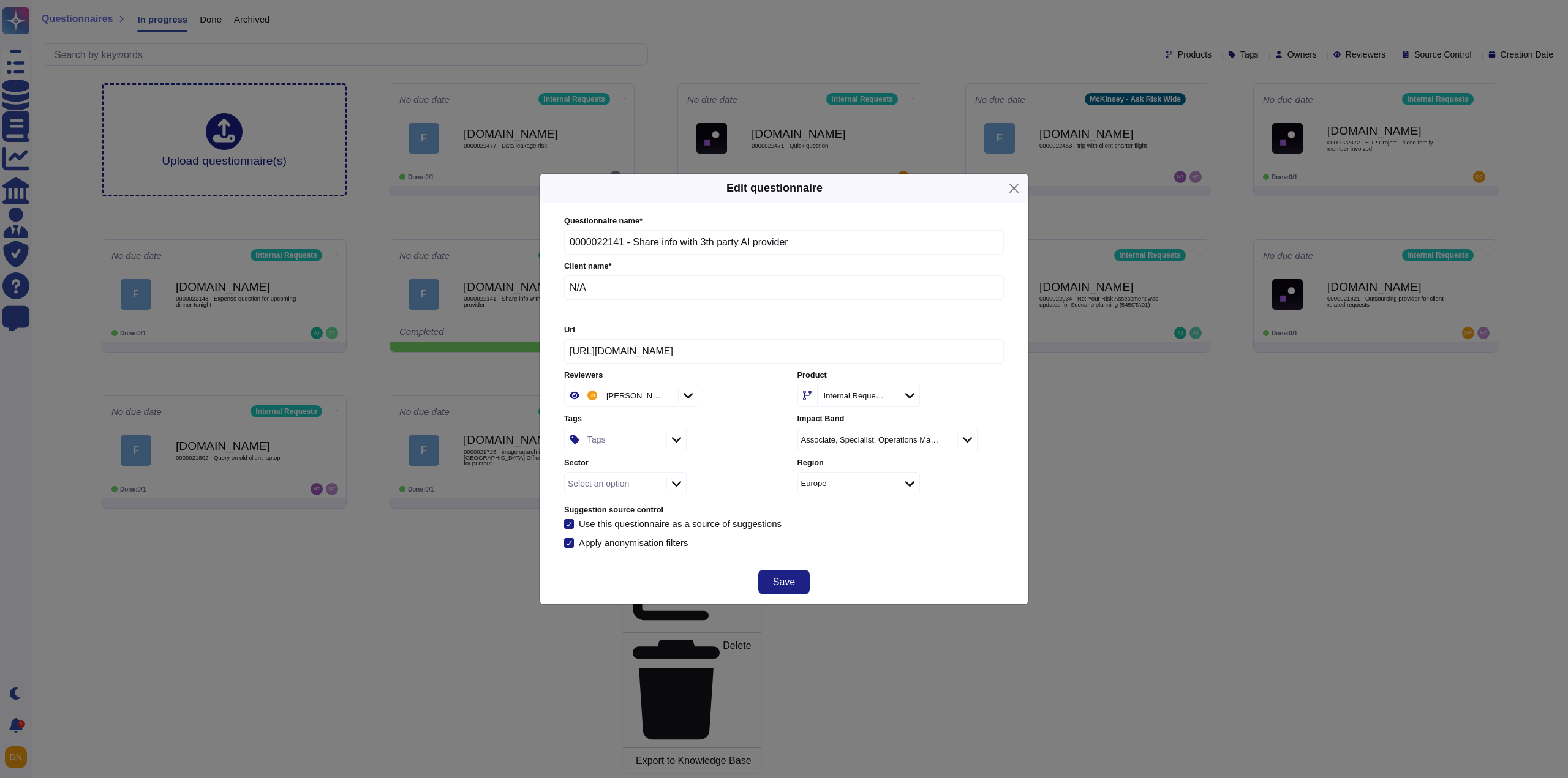
click at [608, 444] on div "Tags" at bounding box center [623, 439] width 79 height 22
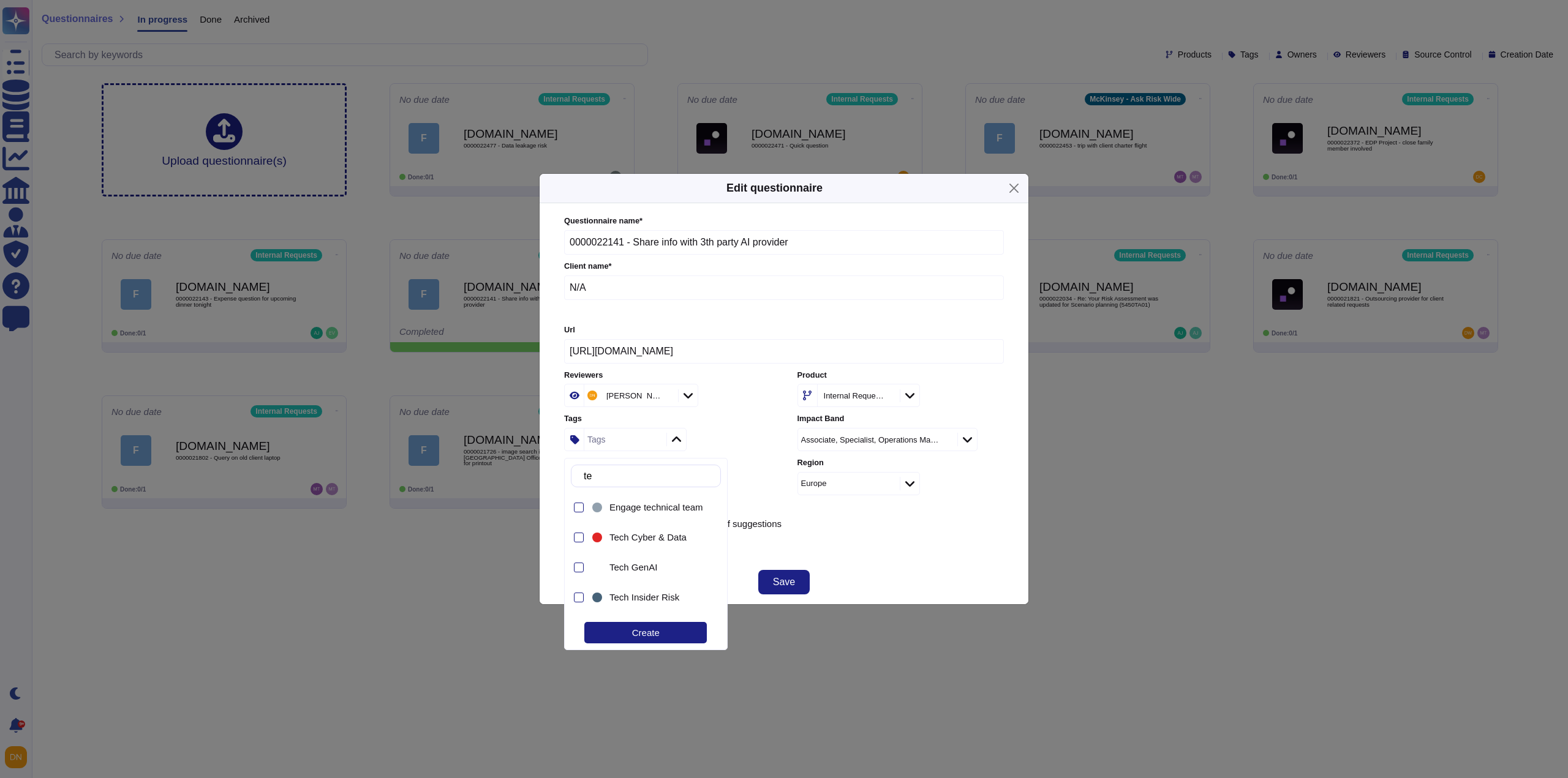
type input "tec"
click at [649, 607] on span "Tech Product Risk" at bounding box center [646, 602] width 74 height 11
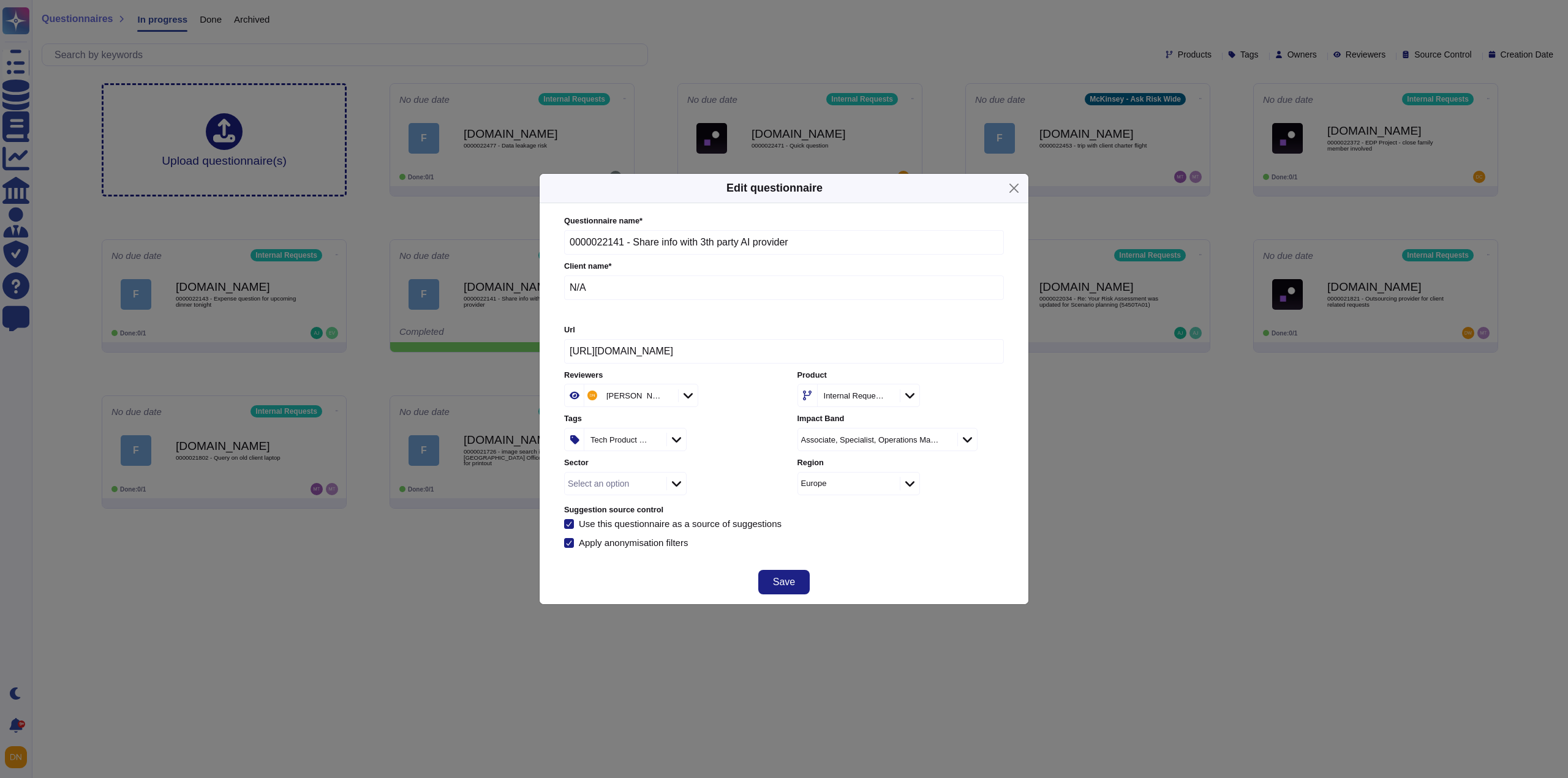
click at [884, 582] on div "Save" at bounding box center [783, 582] width 489 height 44
click at [812, 586] on div "Save" at bounding box center [783, 582] width 489 height 44
click at [803, 585] on button "Save" at bounding box center [783, 582] width 51 height 24
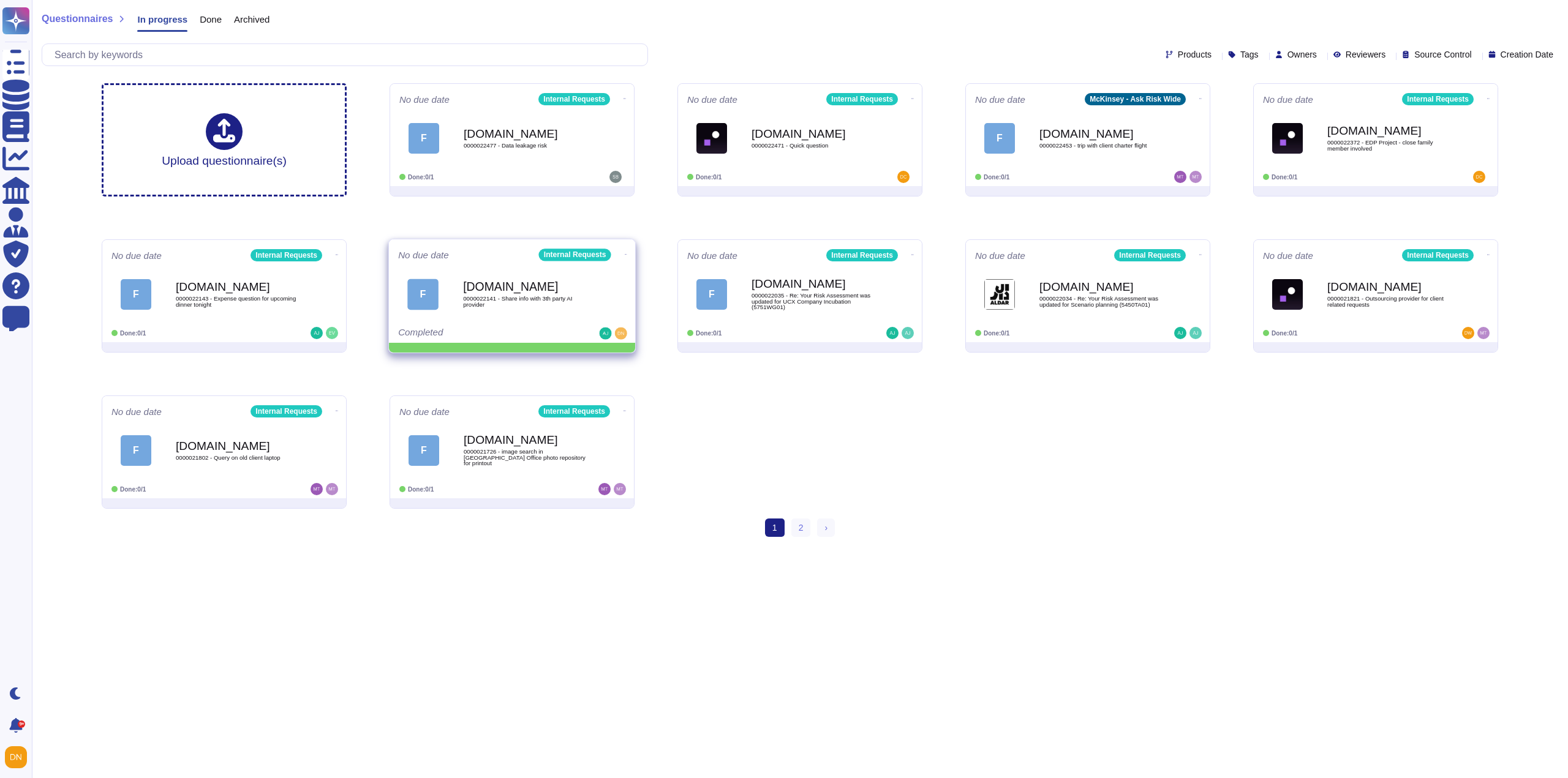
click at [624, 254] on icon at bounding box center [625, 254] width 2 height 3
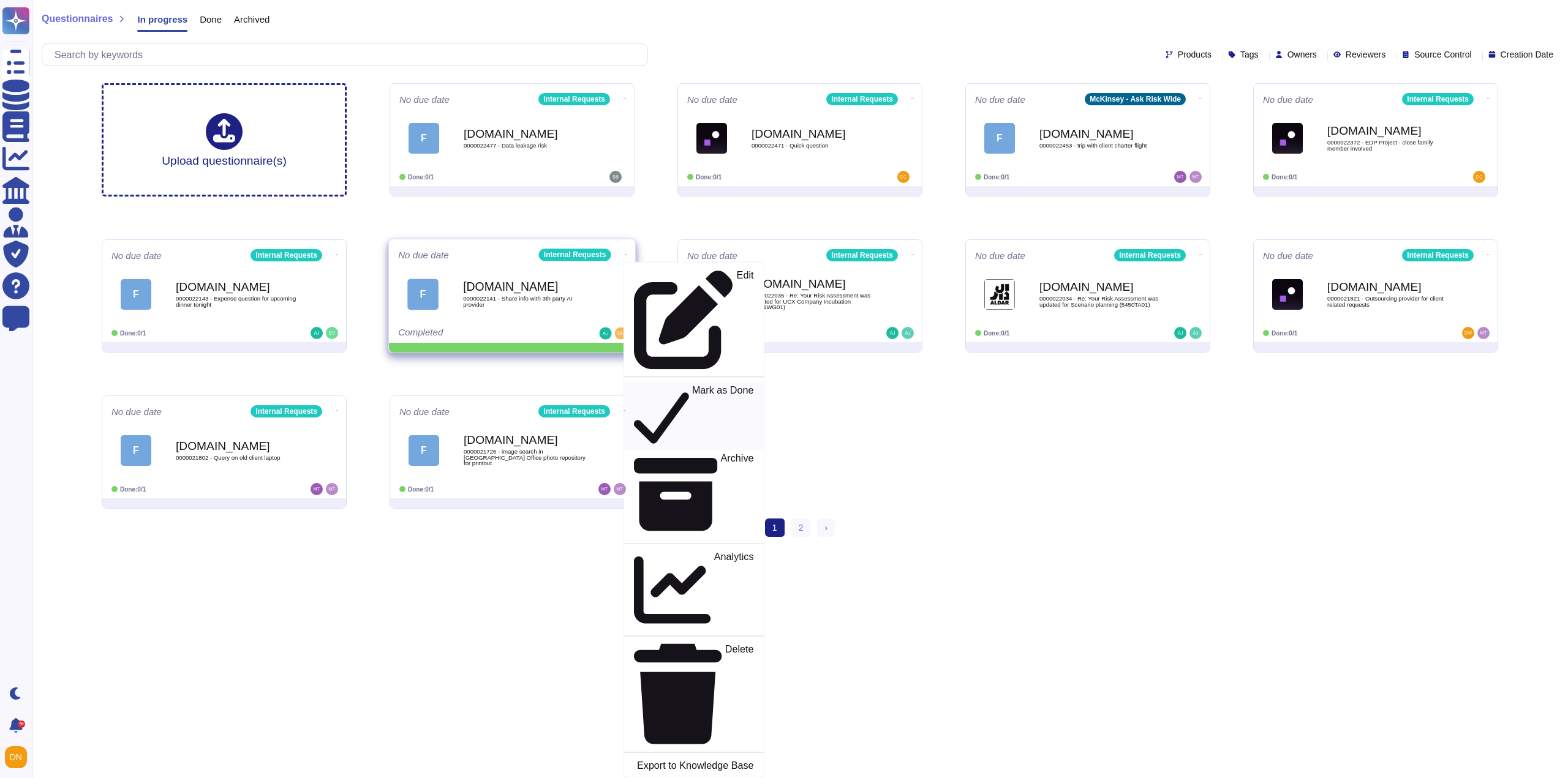
click at [692, 385] on p "Mark as Done" at bounding box center [723, 416] width 62 height 62
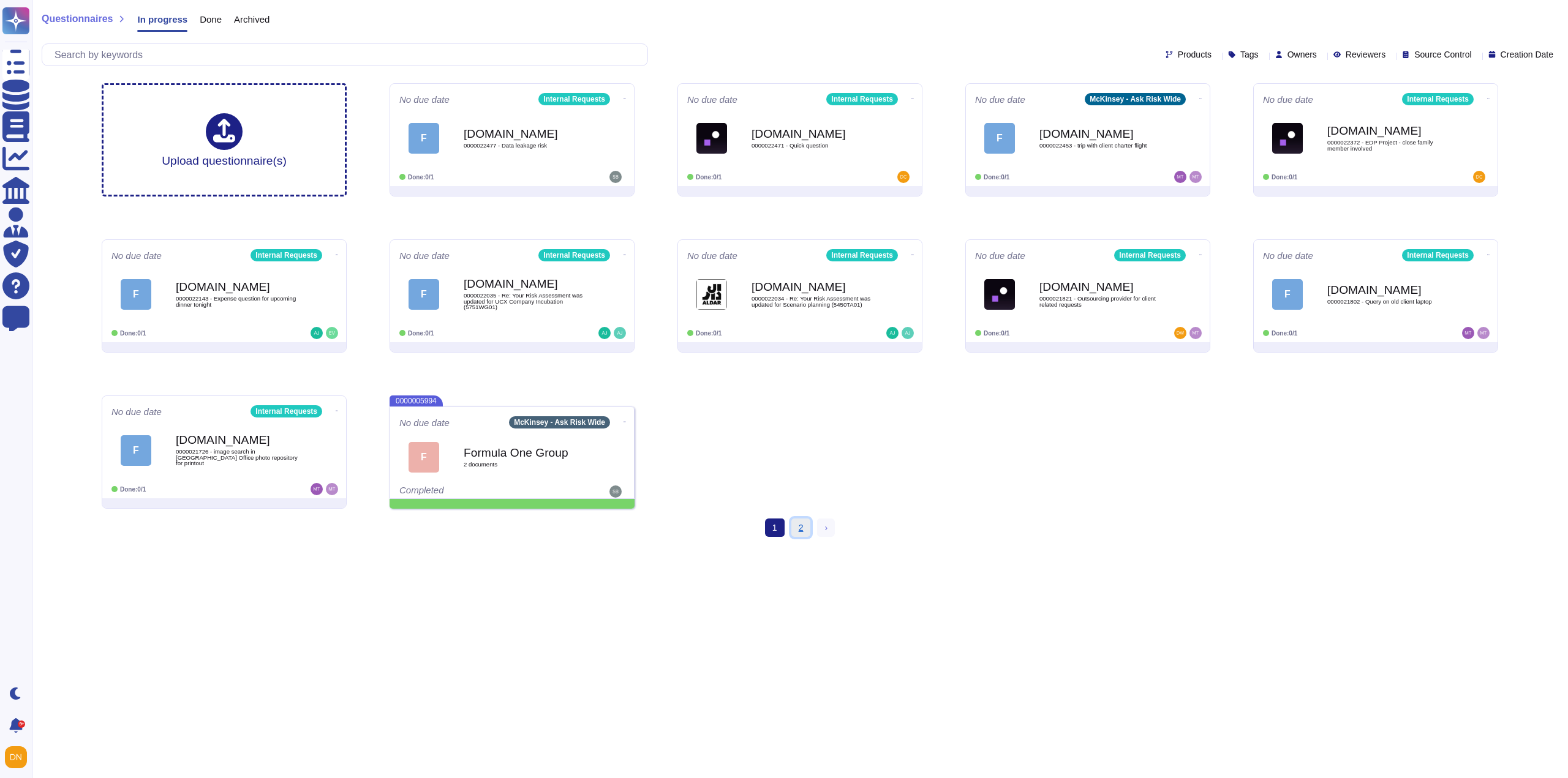
click at [799, 529] on link "2" at bounding box center [801, 528] width 19 height 19
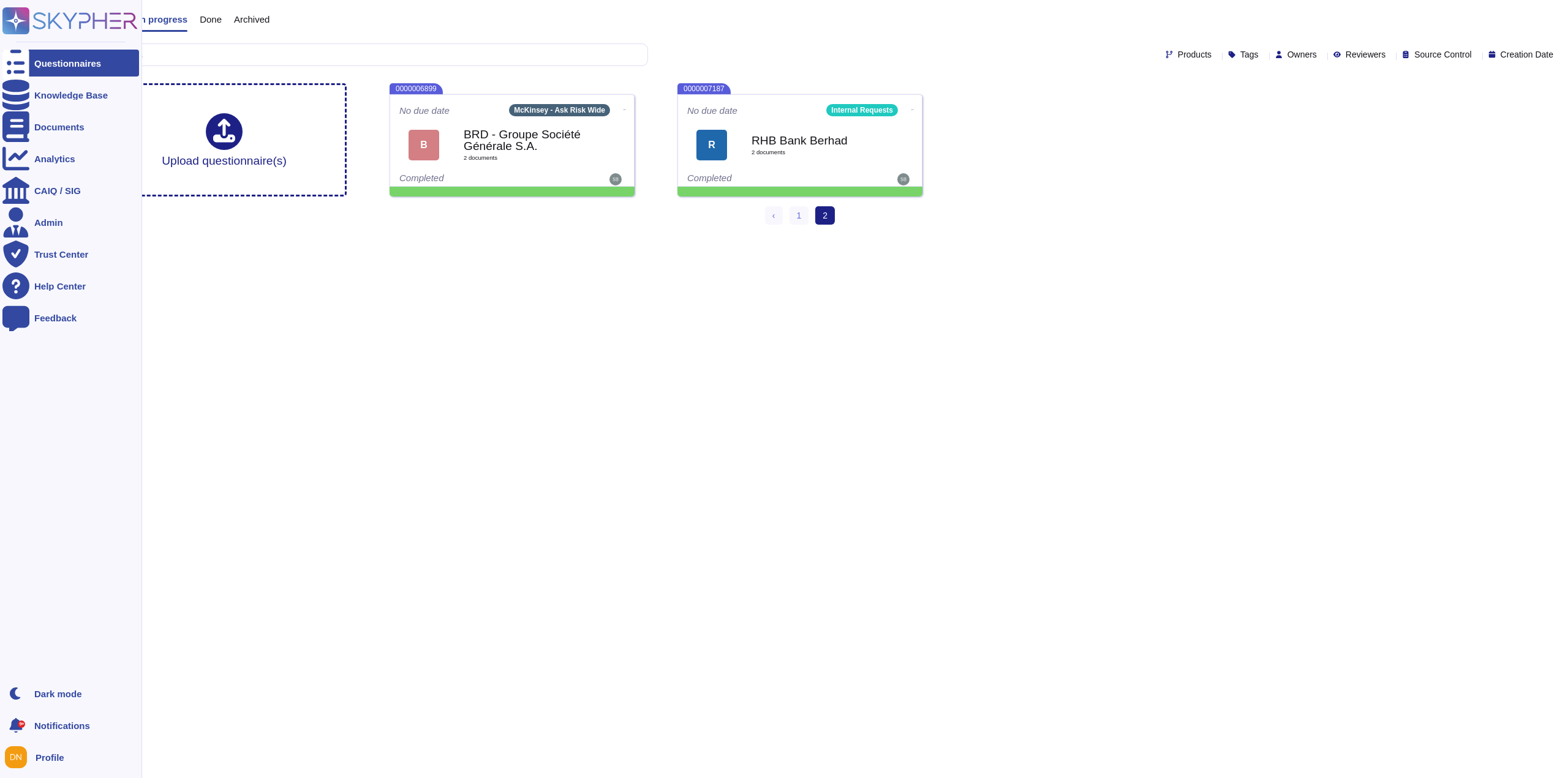
click at [21, 67] on icon at bounding box center [15, 63] width 27 height 36
